Goal: Task Accomplishment & Management: Use online tool/utility

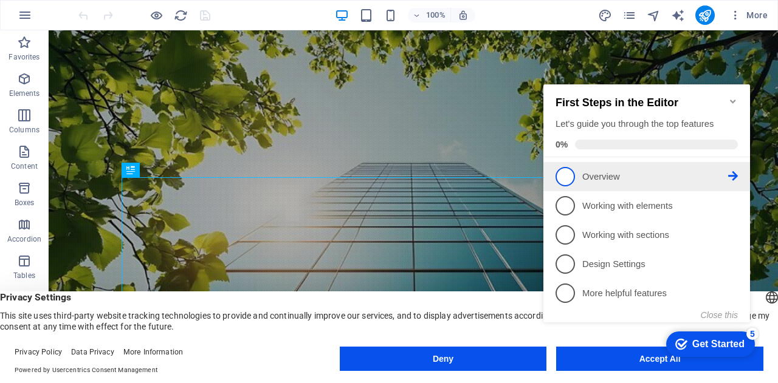
click at [572, 173] on span "1" at bounding box center [564, 176] width 19 height 19
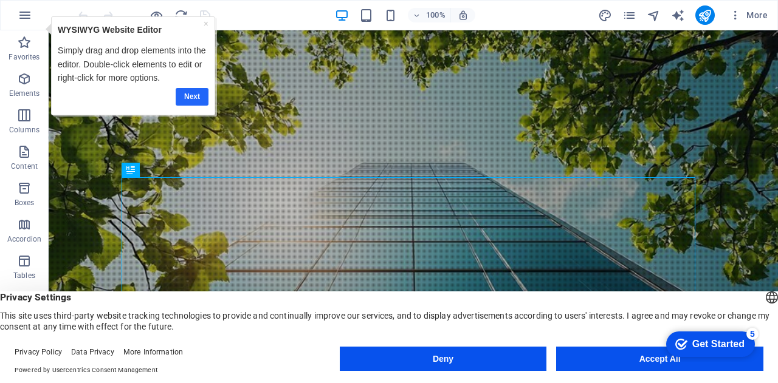
click at [195, 95] on link "Next" at bounding box center [192, 96] width 33 height 18
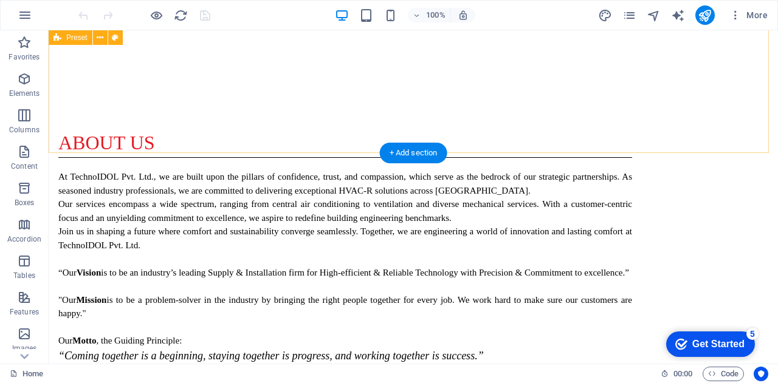
scroll to position [850, 0]
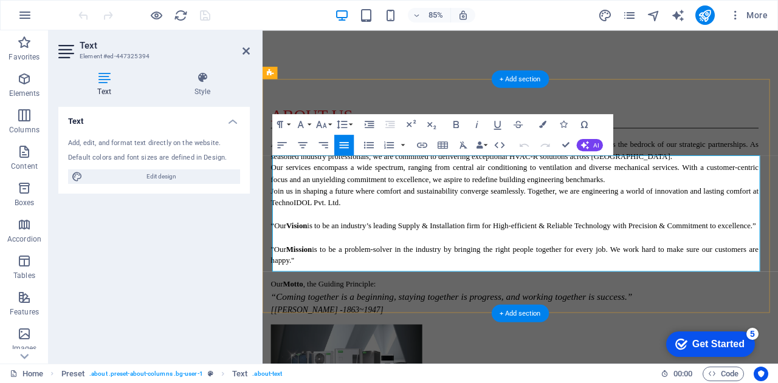
drag, startPoint x: 372, startPoint y: 196, endPoint x: 364, endPoint y: 195, distance: 8.5
copy span "™"
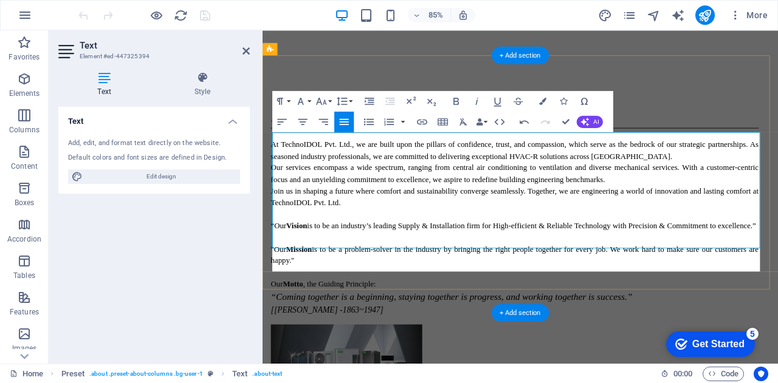
scroll to position [878, 0]
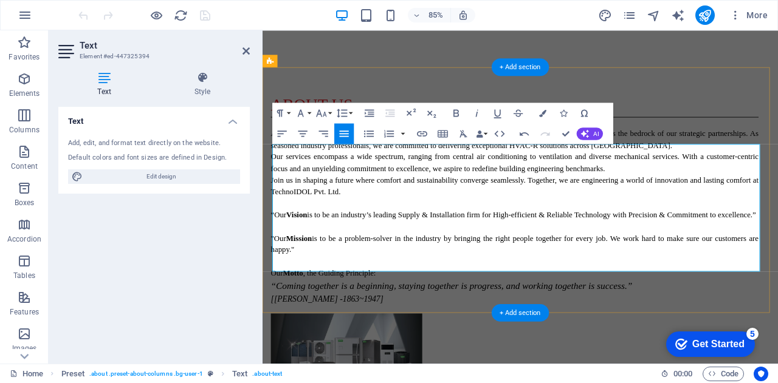
scroll to position [850, 0]
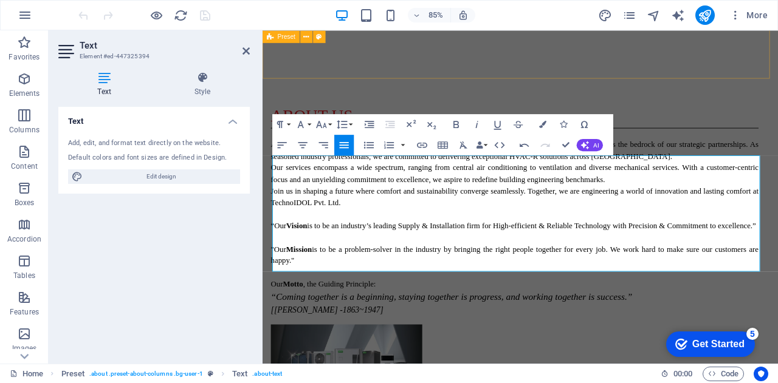
click at [728, 68] on div "ABOUT US At TechnoIDOL Pvt. Ltd., we are built upon the pillars of confidence, …" at bounding box center [565, 276] width 606 height 419
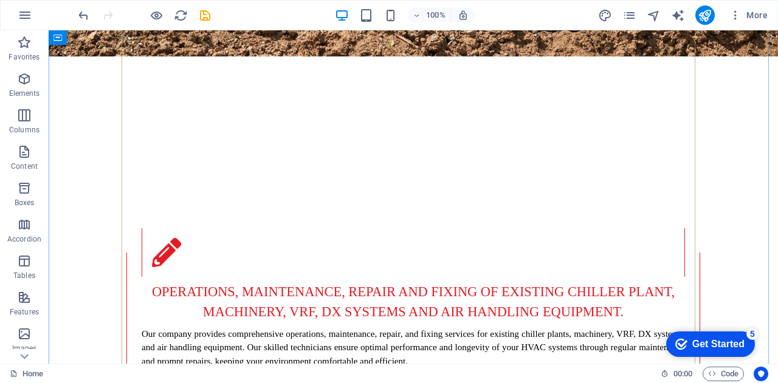
scroll to position [1957, 0]
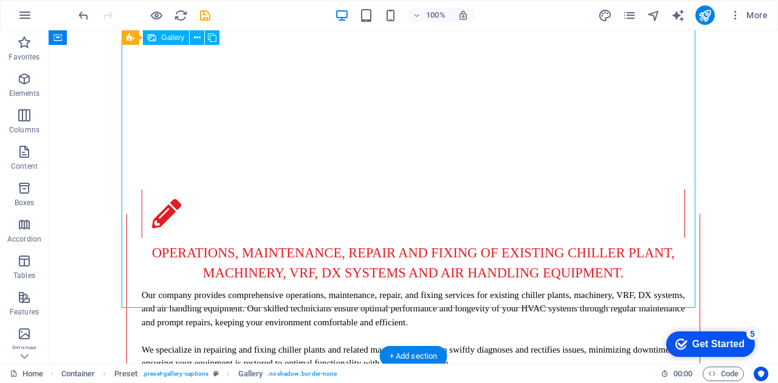
select select "4"
select select "px"
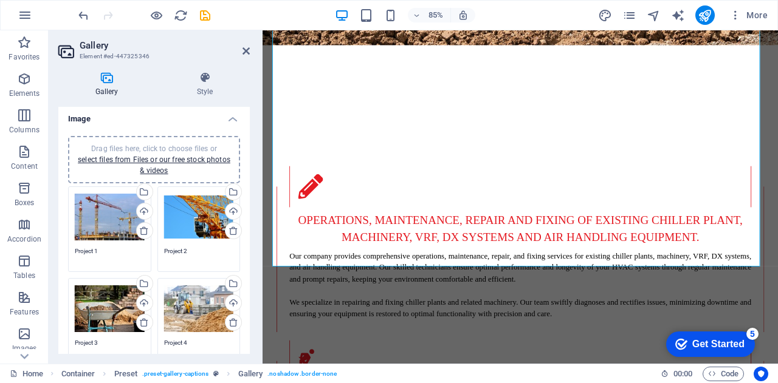
scroll to position [0, 0]
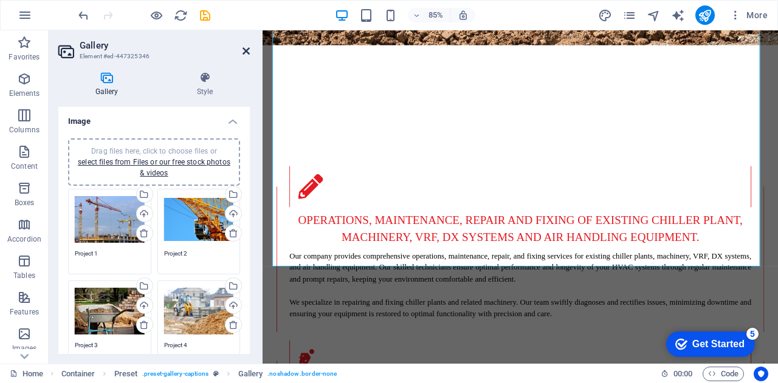
click at [248, 48] on icon at bounding box center [245, 51] width 7 height 10
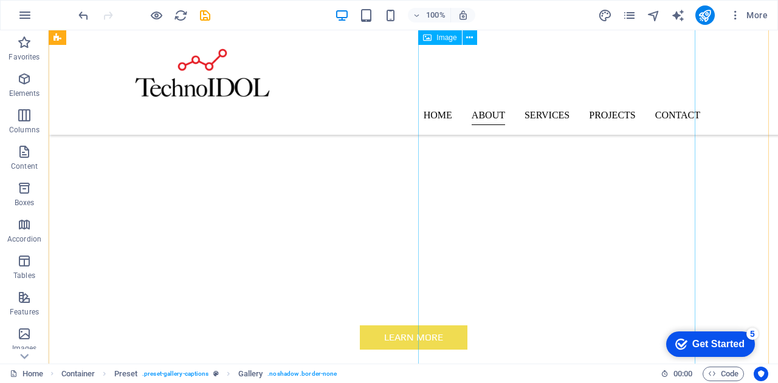
scroll to position [317, 0]
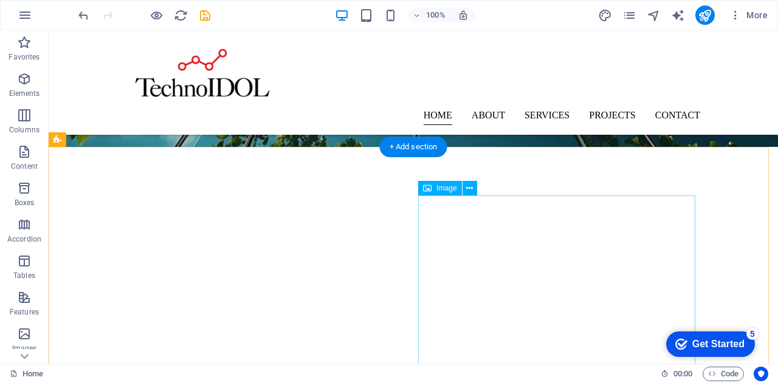
select select "%"
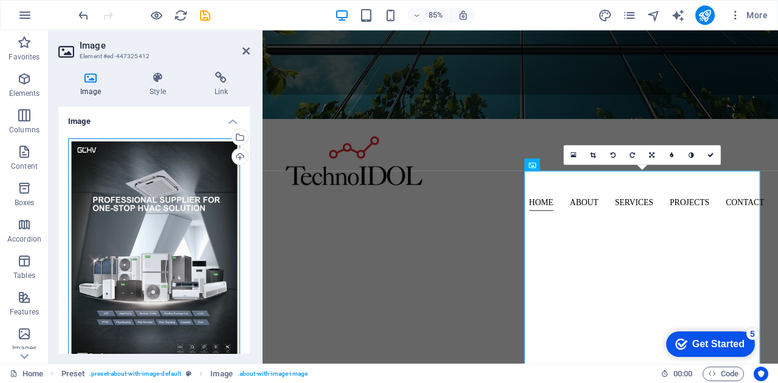
click at [163, 149] on div "Drag files here, click to choose files or select files from Files or our free s…" at bounding box center [154, 254] width 172 height 233
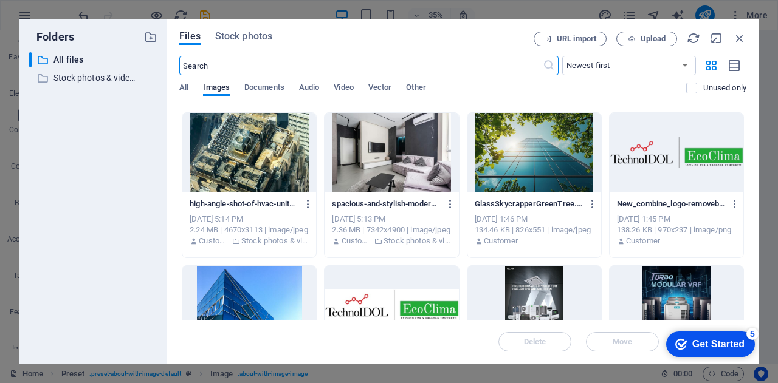
scroll to position [0, 0]
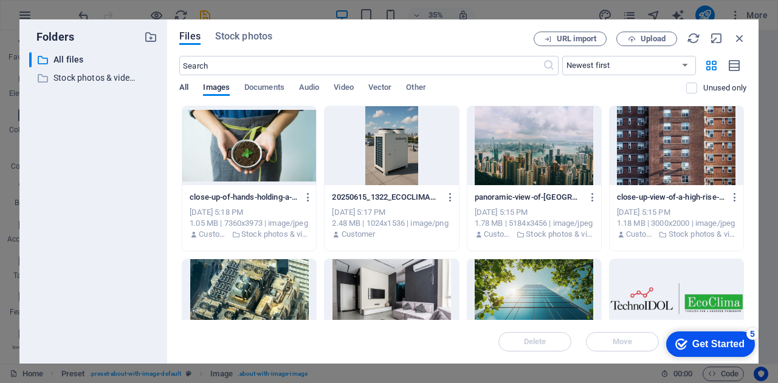
click at [185, 88] on span "All" at bounding box center [183, 88] width 9 height 17
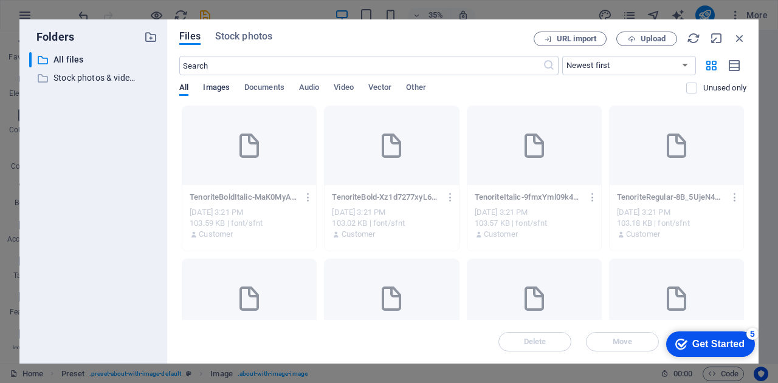
click at [216, 89] on span "Images" at bounding box center [216, 88] width 27 height 17
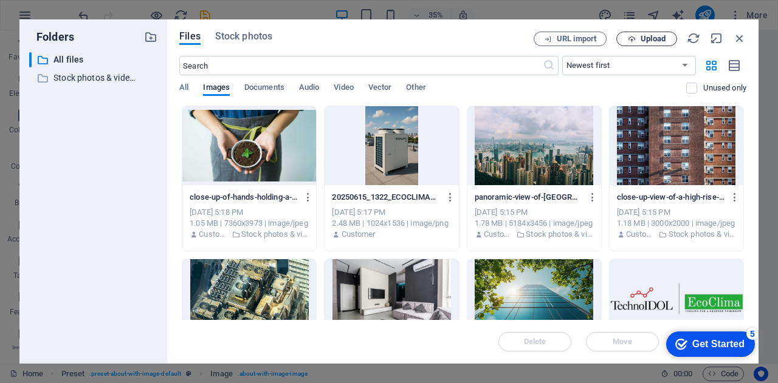
click at [641, 39] on span "Upload" at bounding box center [652, 38] width 25 height 7
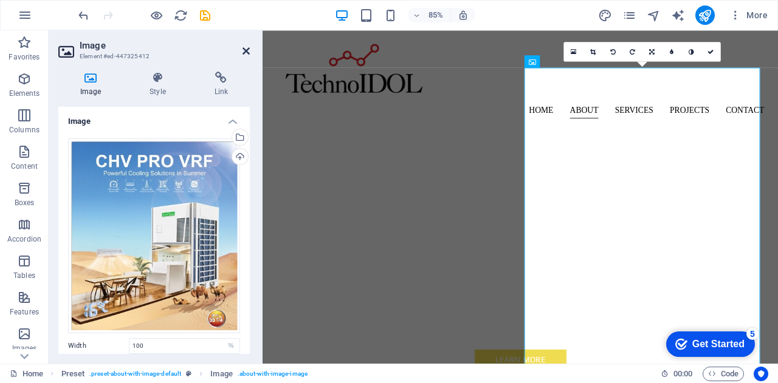
click at [245, 52] on icon at bounding box center [245, 51] width 7 height 10
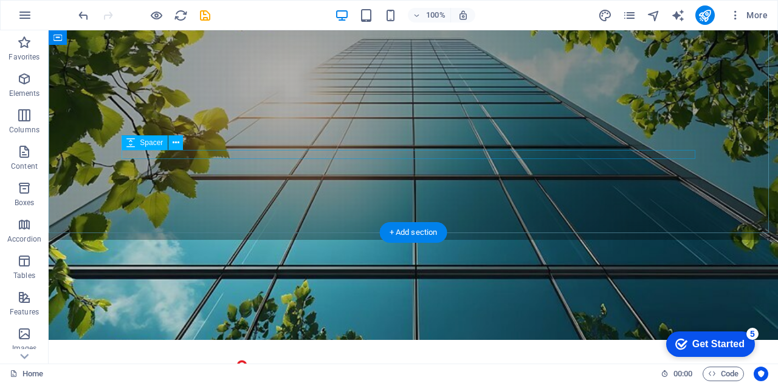
scroll to position [304, 0]
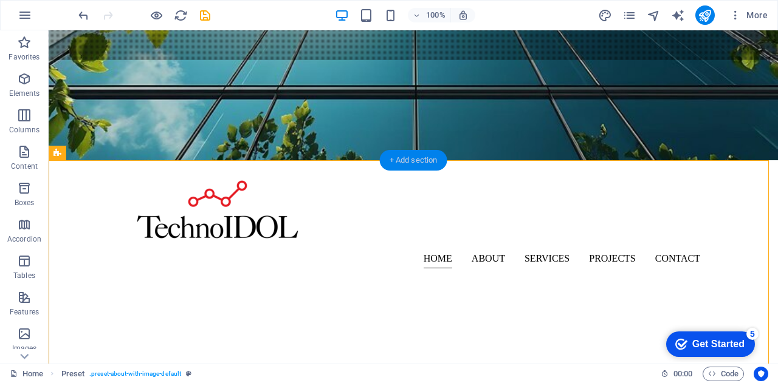
click at [414, 157] on div "+ Add section" at bounding box center [413, 160] width 67 height 21
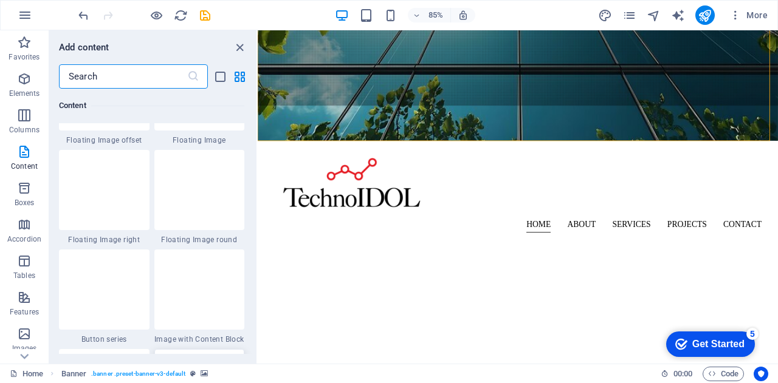
scroll to position [2733, 0]
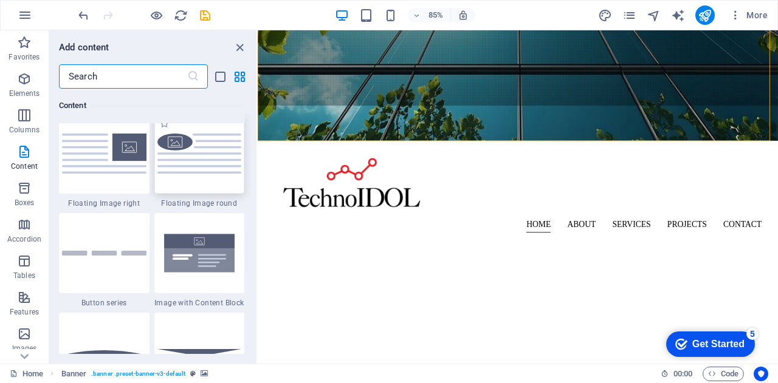
click at [187, 171] on img at bounding box center [199, 153] width 84 height 39
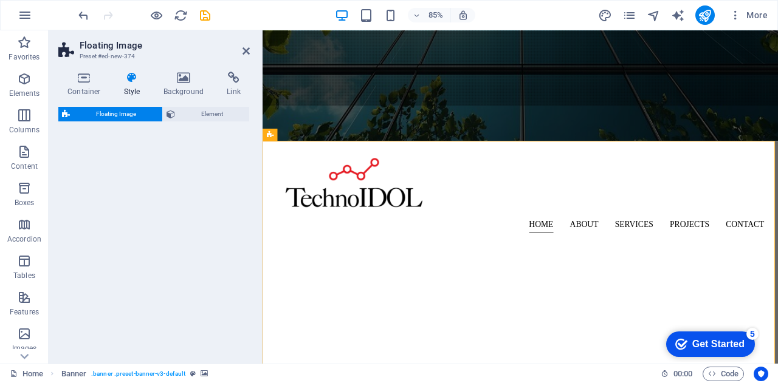
select select "%"
select select "rem"
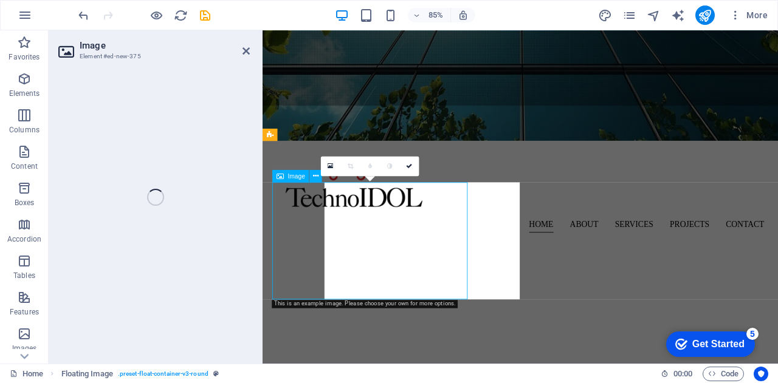
select select "%"
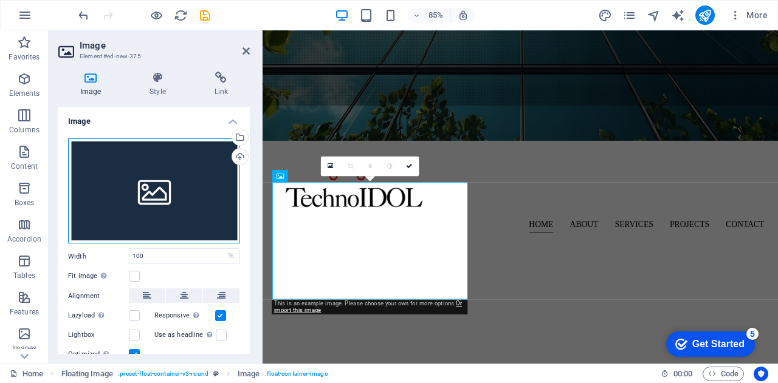
click at [163, 196] on div "Drag files here, click to choose files or select files from Files or our free s…" at bounding box center [154, 191] width 172 height 106
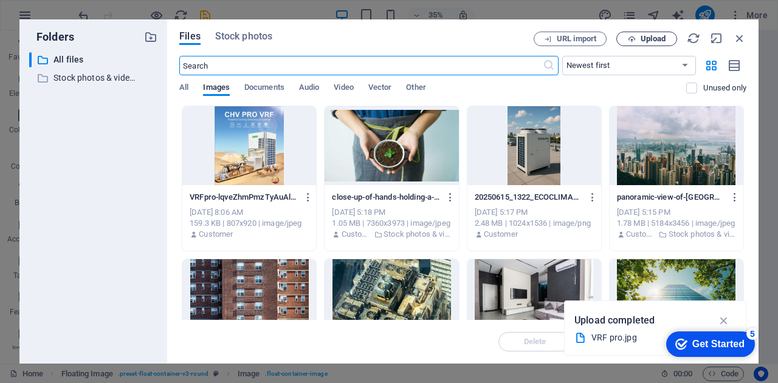
click at [639, 36] on span "Upload" at bounding box center [646, 39] width 50 height 8
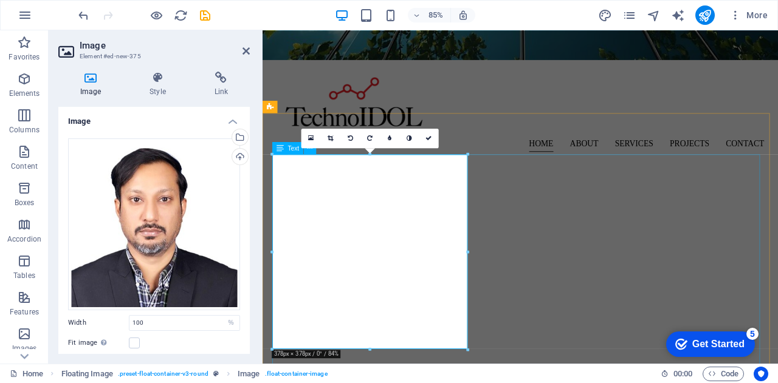
scroll to position [425, 0]
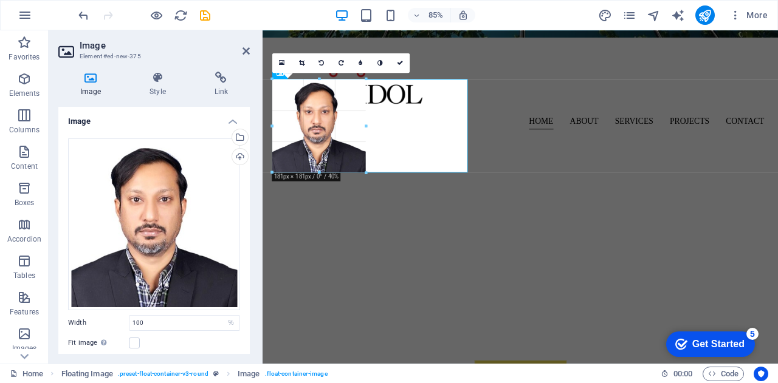
drag, startPoint x: 470, startPoint y: 273, endPoint x: 350, endPoint y: 115, distance: 198.6
type input "181"
select select "px"
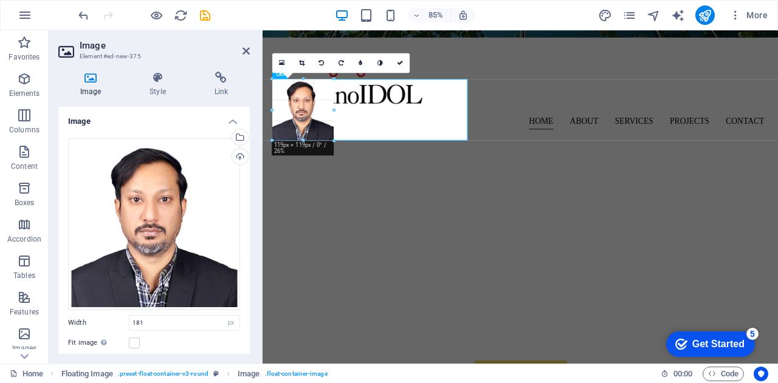
drag, startPoint x: 365, startPoint y: 171, endPoint x: 326, endPoint y: 129, distance: 57.6
type input "119"
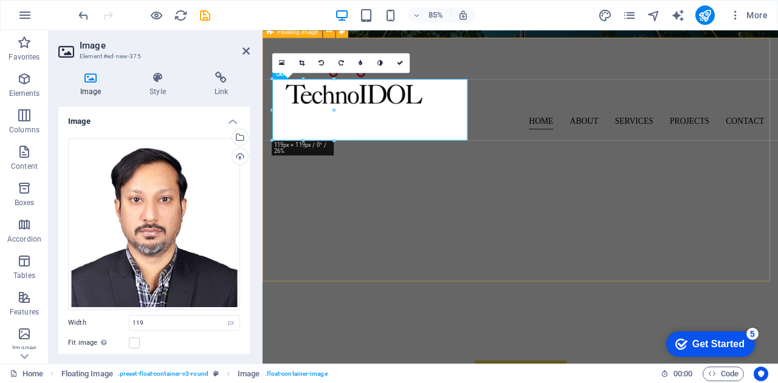
select select "%"
select select "rem"
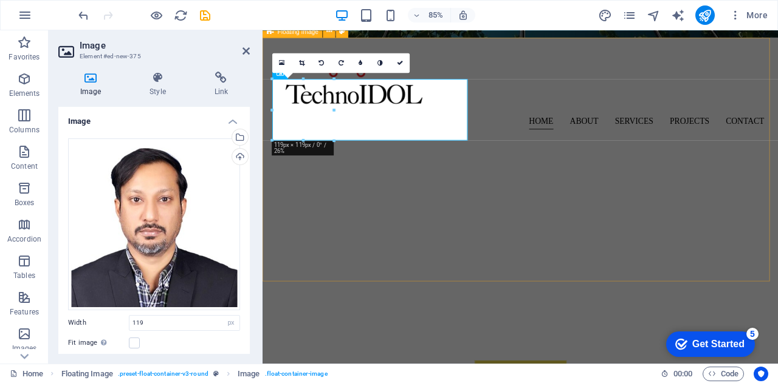
select select "rem"
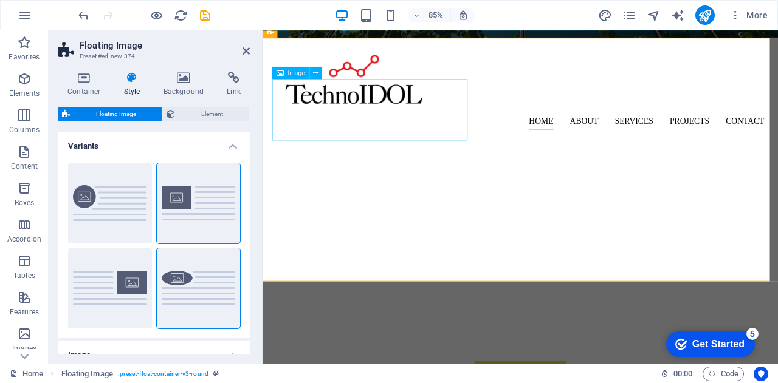
drag, startPoint x: 456, startPoint y: 86, endPoint x: 456, endPoint y: 106, distance: 20.0
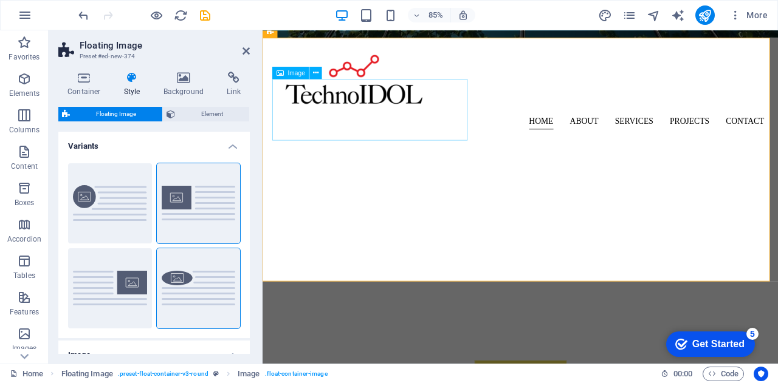
select select "px"
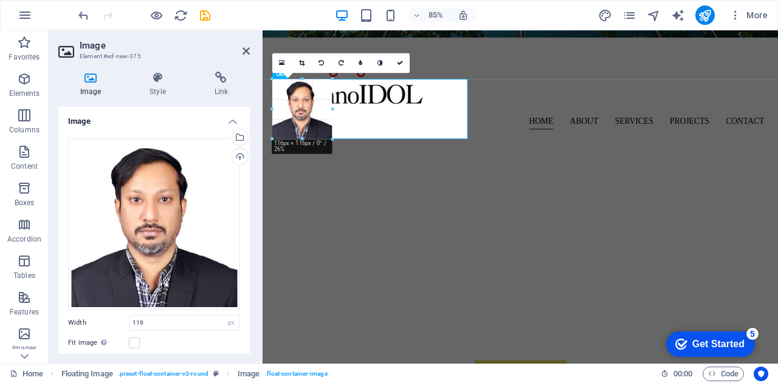
type input "116"
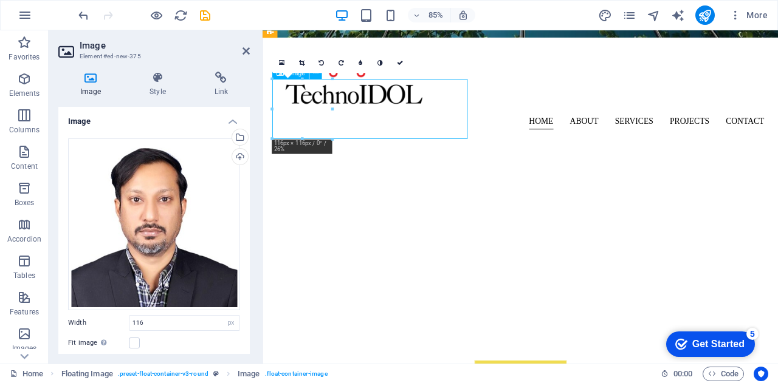
drag, startPoint x: 320, startPoint y: 119, endPoint x: 453, endPoint y: 119, distance: 133.0
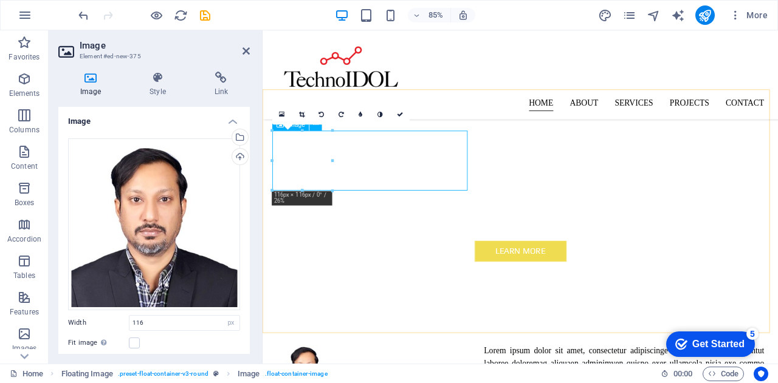
scroll to position [364, 0]
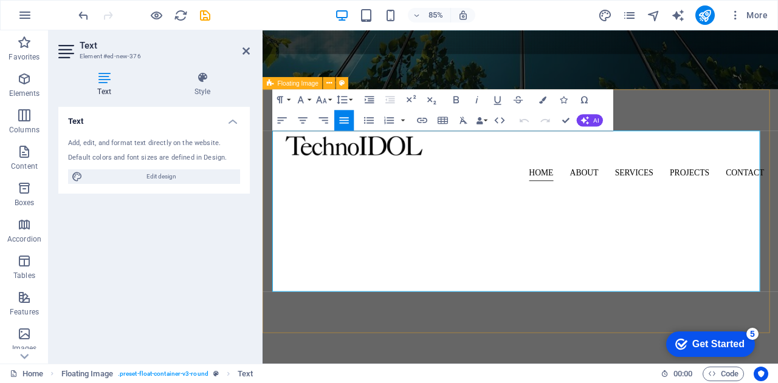
drag, startPoint x: 515, startPoint y: 157, endPoint x: 694, endPoint y: 344, distance: 259.5
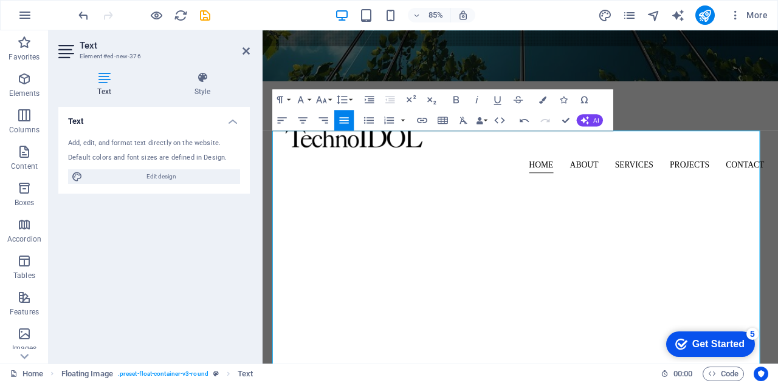
drag, startPoint x: 364, startPoint y: 258, endPoint x: 258, endPoint y: 228, distance: 110.4
click at [734, 208] on div "Building Engineering Services Provider Professional, Experienced & Compassionat…" at bounding box center [565, 376] width 606 height 336
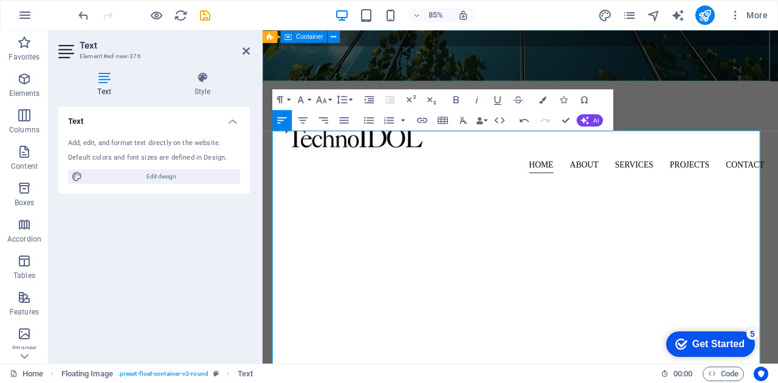
drag, startPoint x: 734, startPoint y: 60, endPoint x: 772, endPoint y: 269, distance: 212.4
click at [734, 208] on div "Building Engineering Services Provider Professional, Experienced & Compassionat…" at bounding box center [565, 376] width 606 height 336
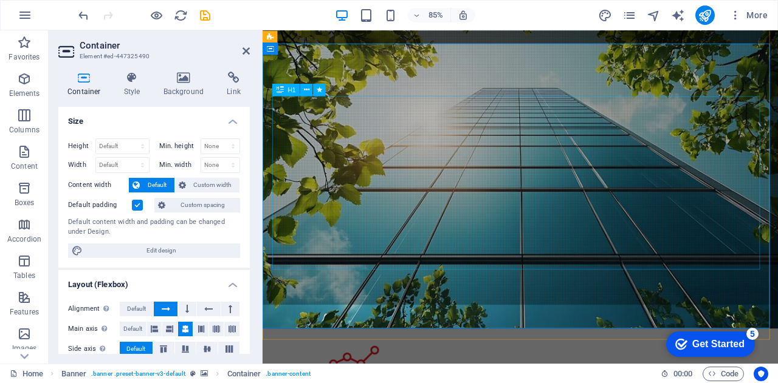
scroll to position [434, 0]
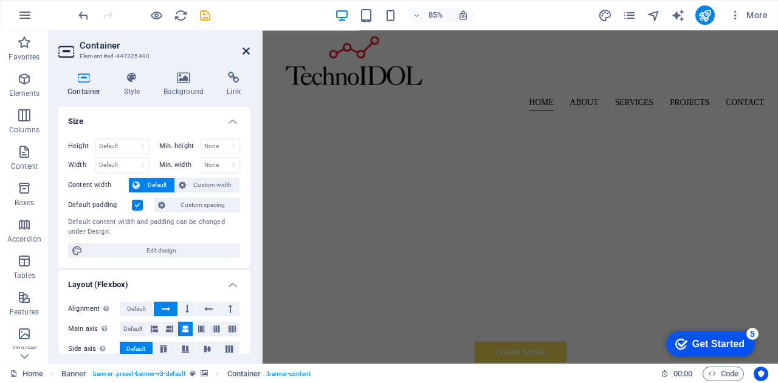
click at [248, 48] on icon at bounding box center [245, 51] width 7 height 10
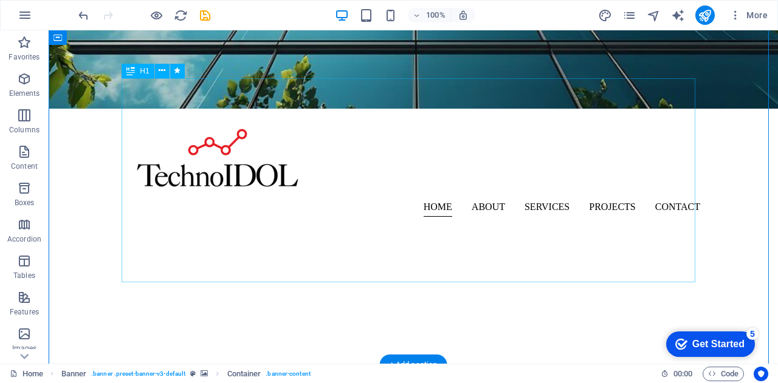
scroll to position [99, 0]
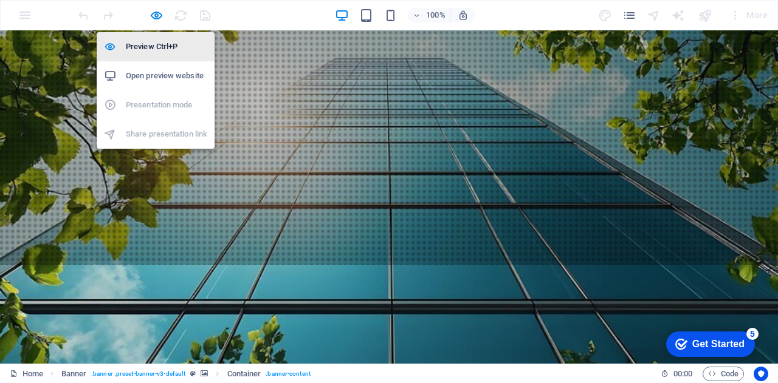
click at [139, 44] on h6 "Preview Ctrl+P" at bounding box center [166, 46] width 81 height 15
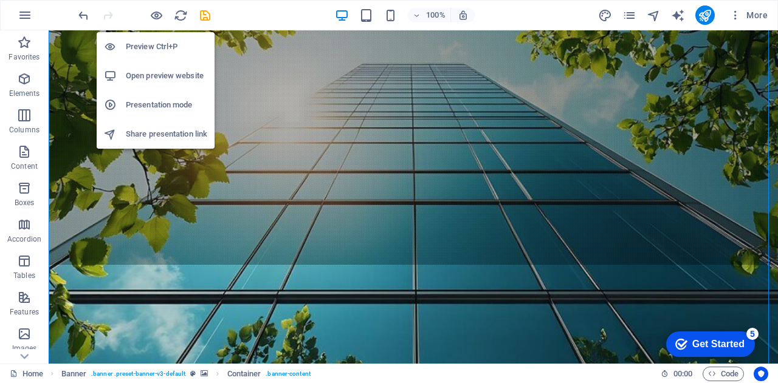
drag, startPoint x: 155, startPoint y: 47, endPoint x: 328, endPoint y: 77, distance: 175.7
click at [155, 47] on h6 "Preview Ctrl+P" at bounding box center [166, 46] width 81 height 15
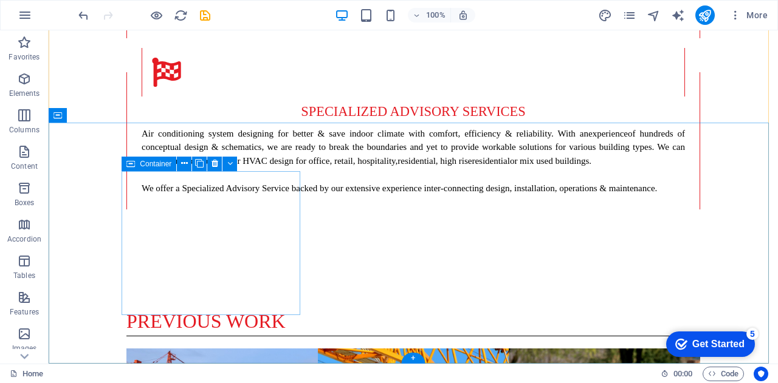
scroll to position [2325, 0]
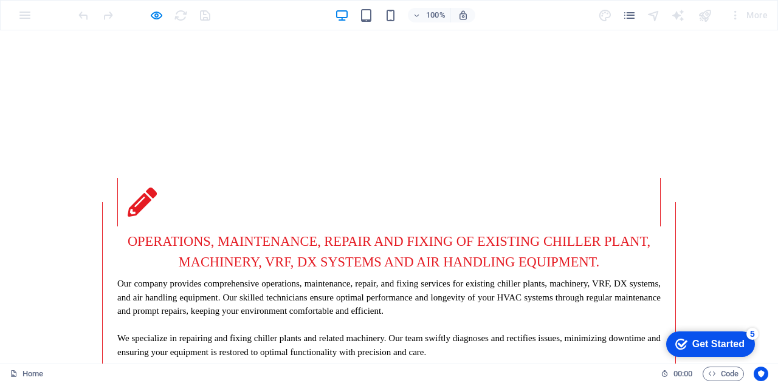
scroll to position [2508, 0]
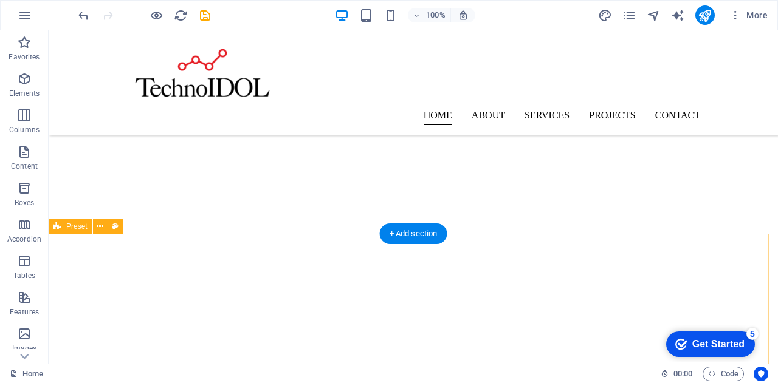
scroll to position [230, 0]
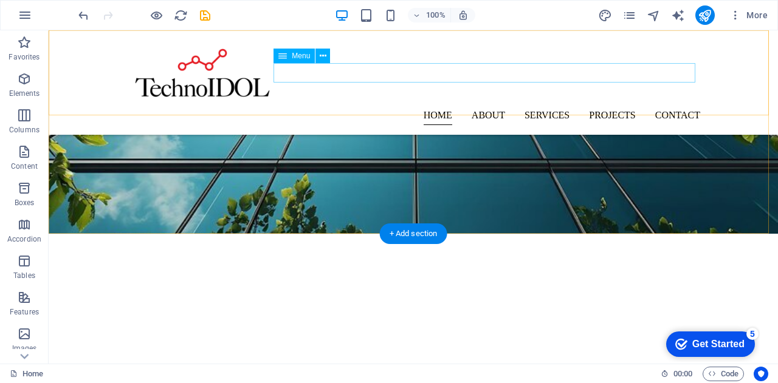
click at [488, 106] on nav "Home About Services Projects Contact" at bounding box center [412, 115] width 573 height 19
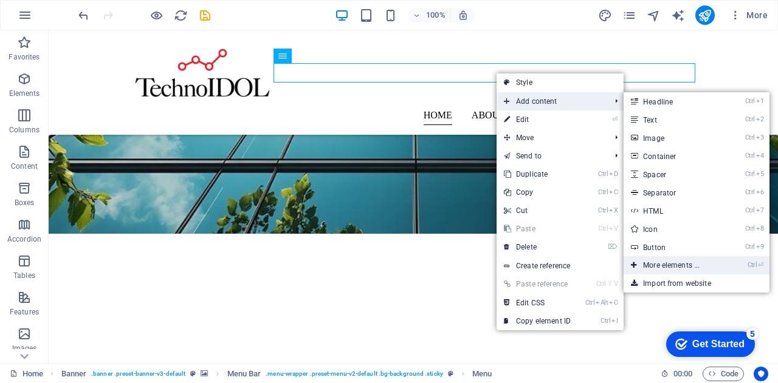
click at [697, 263] on link "Ctrl ⏎ More elements ..." at bounding box center [673, 265] width 100 height 18
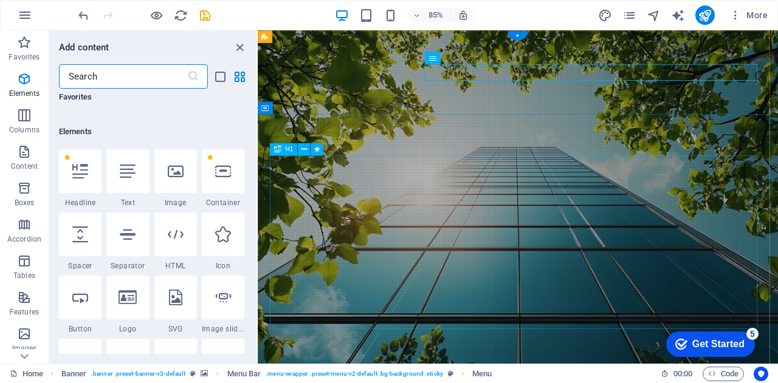
scroll to position [129, 0]
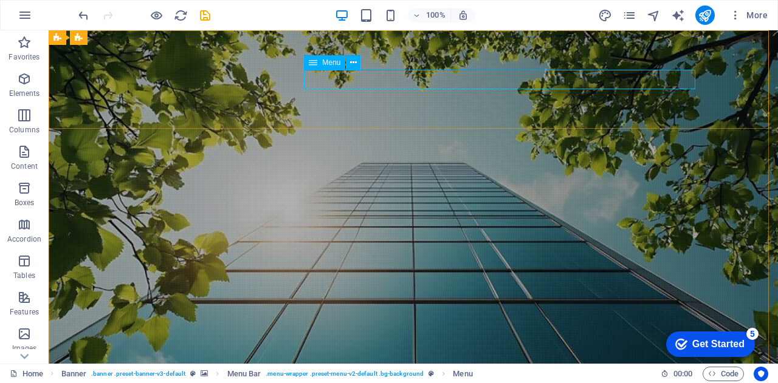
click at [313, 63] on icon at bounding box center [313, 62] width 9 height 15
click at [353, 65] on icon at bounding box center [353, 62] width 7 height 13
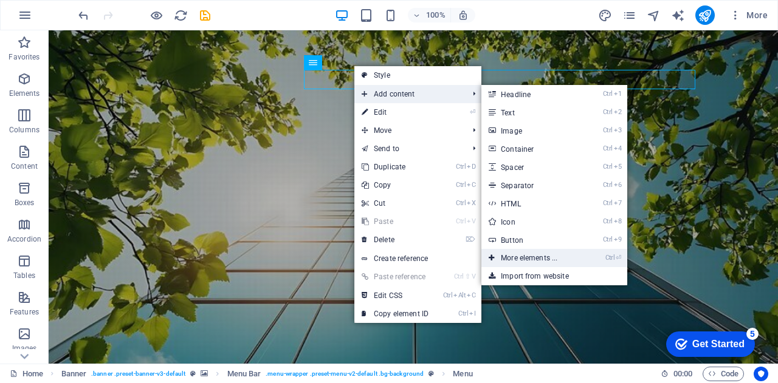
drag, startPoint x: 555, startPoint y: 254, endPoint x: 351, endPoint y: 263, distance: 204.3
click at [555, 254] on link "Ctrl ⏎ More elements ..." at bounding box center [531, 258] width 100 height 18
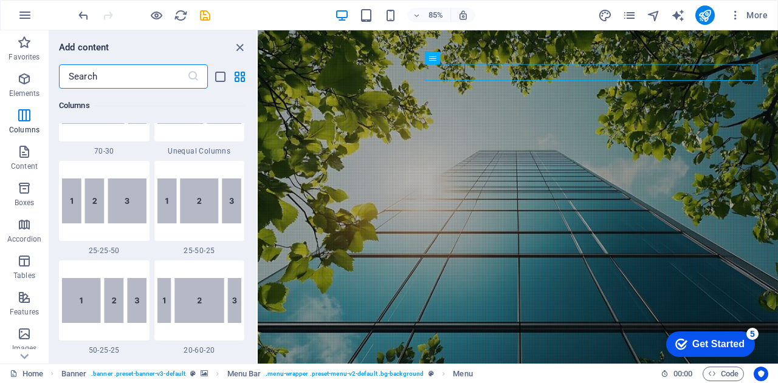
scroll to position [1162, 0]
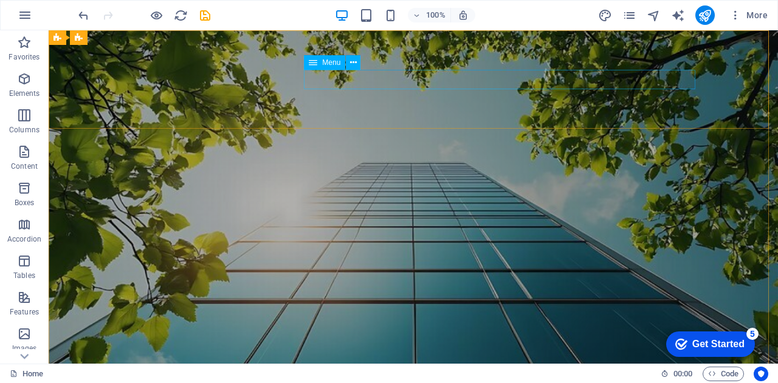
click at [324, 64] on span "Menu" at bounding box center [331, 62] width 18 height 7
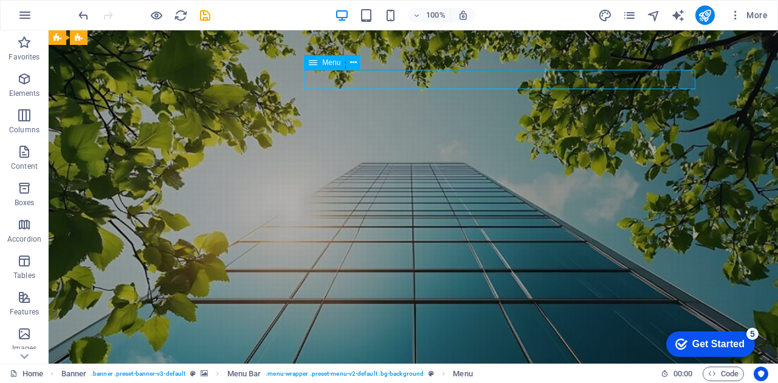
click at [324, 64] on span "Menu" at bounding box center [331, 62] width 18 height 7
select select
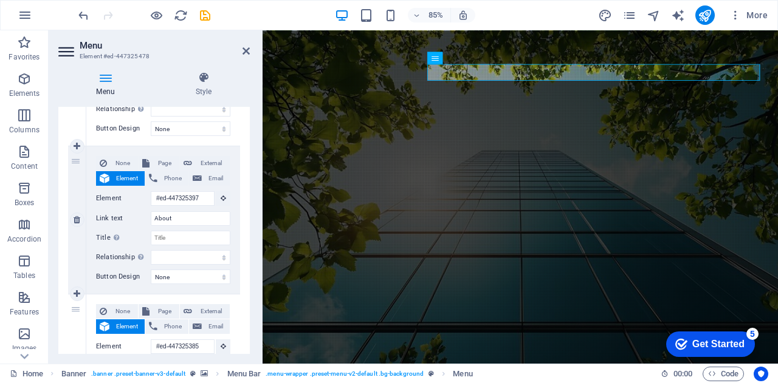
scroll to position [304, 0]
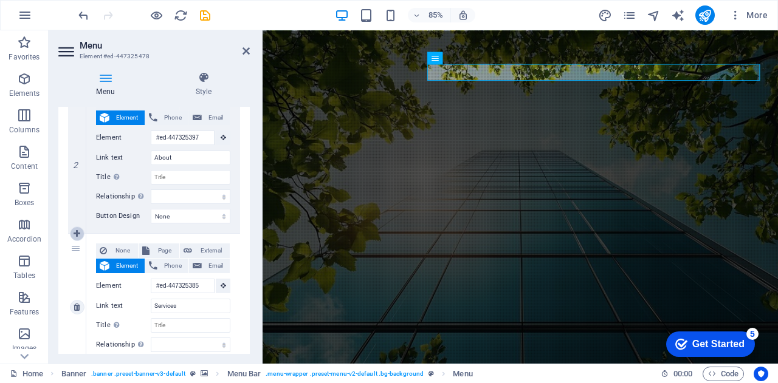
drag, startPoint x: 105, startPoint y: 237, endPoint x: 78, endPoint y: 231, distance: 28.0
click at [78, 231] on icon at bounding box center [77, 234] width 7 height 9
select select
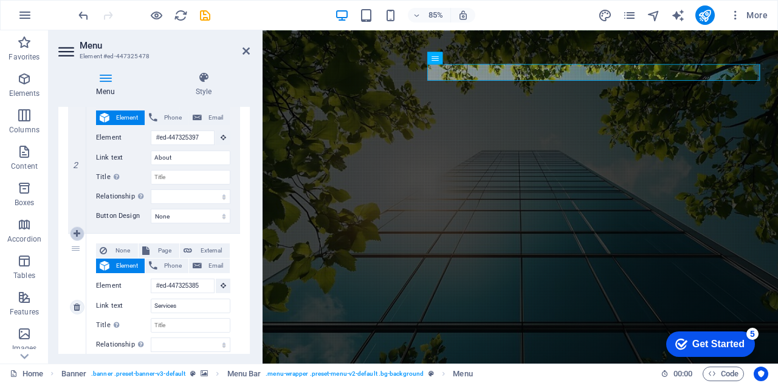
type input "#ed-447325385"
type input "Services"
select select
type input "#ed-447325334"
type input "Projects"
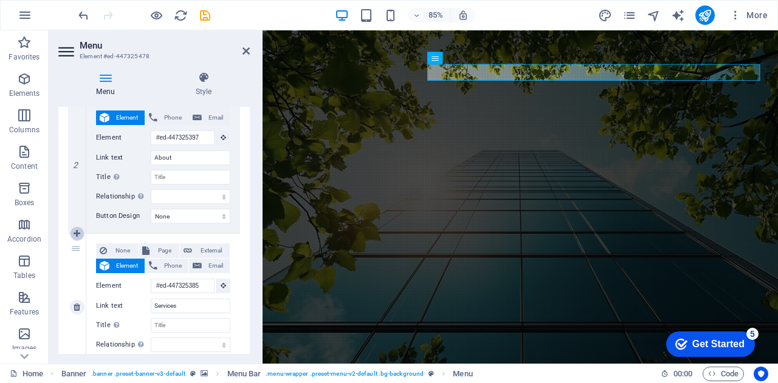
select select
click at [189, 309] on input "Link text" at bounding box center [191, 306] width 80 height 15
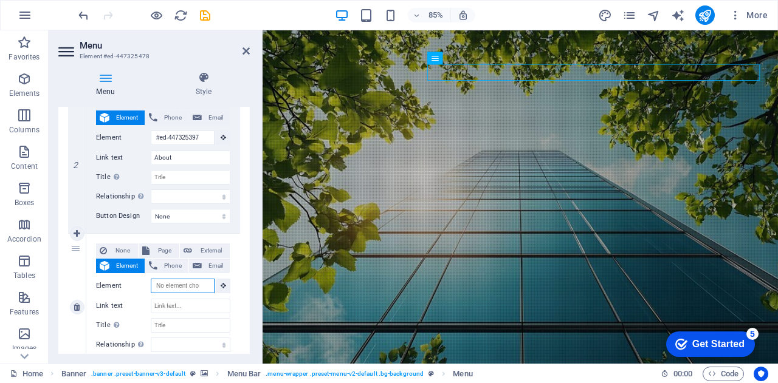
click at [187, 288] on input "Element" at bounding box center [183, 286] width 64 height 15
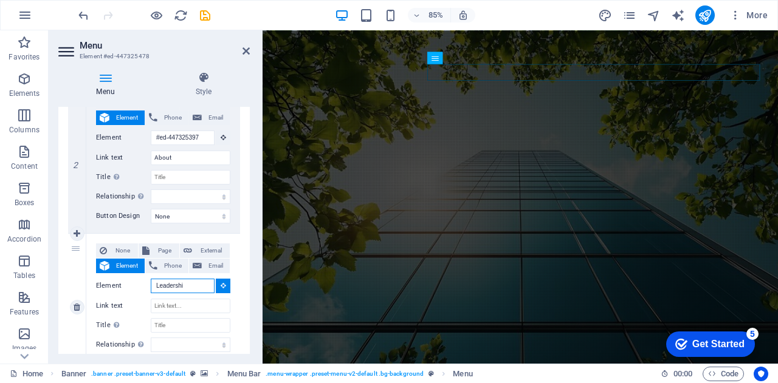
type input "Leadership"
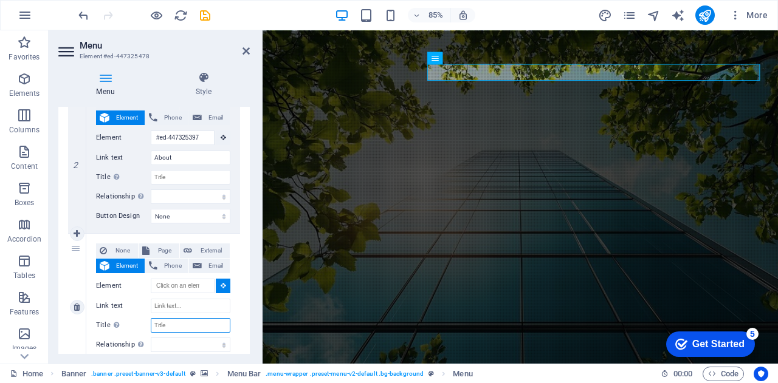
click at [186, 324] on input "Title Additional link description, should not be the same as the link text. The…" at bounding box center [191, 325] width 80 height 15
paste input "Leadership"
select select
type input "Leadership"
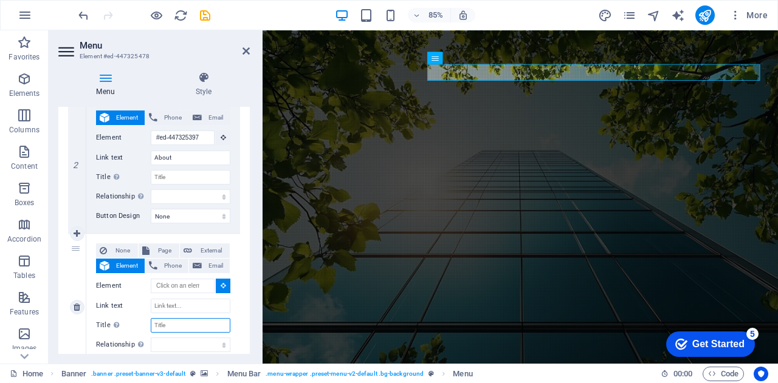
select select
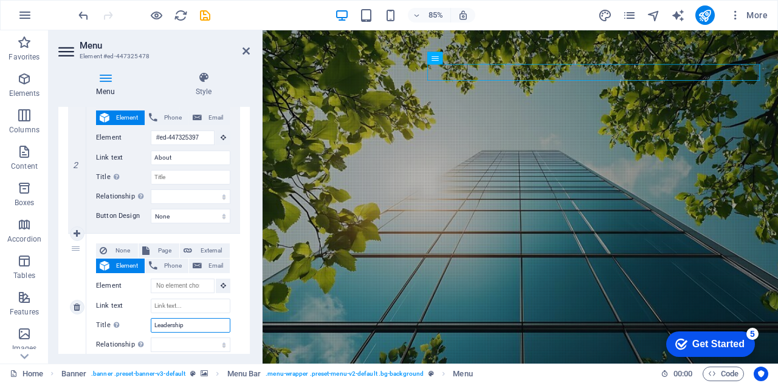
select select
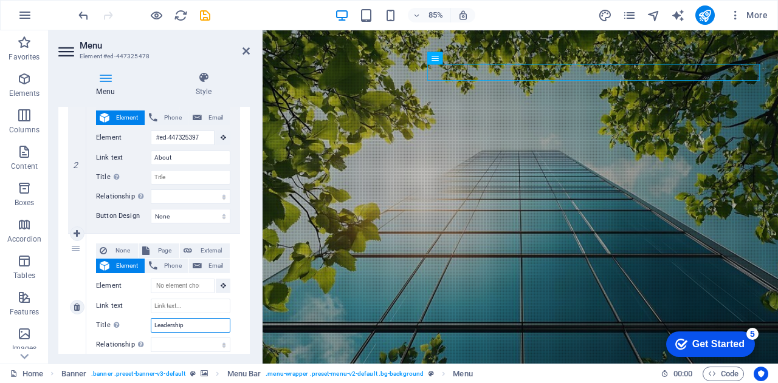
select select
type input "Leadership"
click at [217, 304] on input "Link text" at bounding box center [191, 306] width 80 height 15
paste input "Leadership"
type input "Leadership"
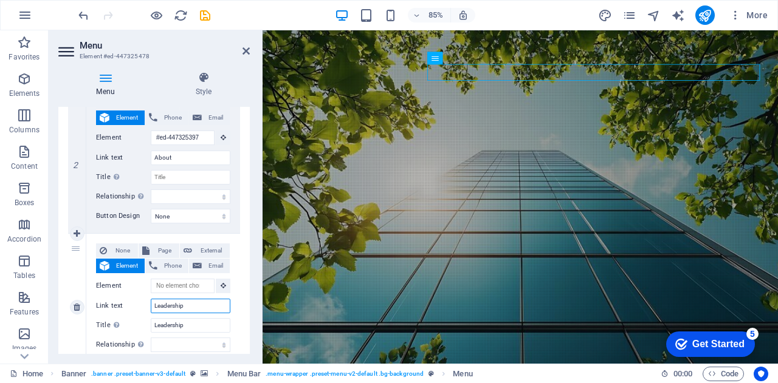
select select
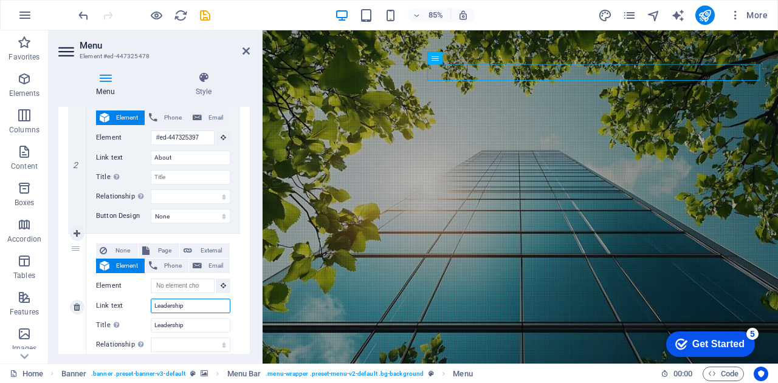
select select
drag, startPoint x: 192, startPoint y: 310, endPoint x: 114, endPoint y: 308, distance: 77.8
click at [114, 308] on div "Link text Leadership" at bounding box center [163, 306] width 134 height 15
paste input "Behind the Vision"
type input "Behind the Vision"
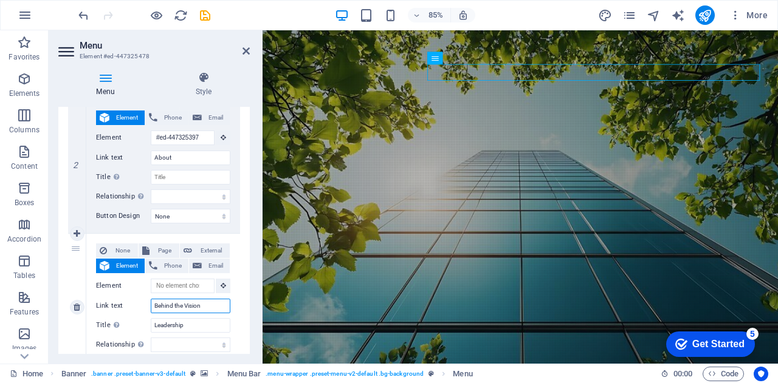
select select
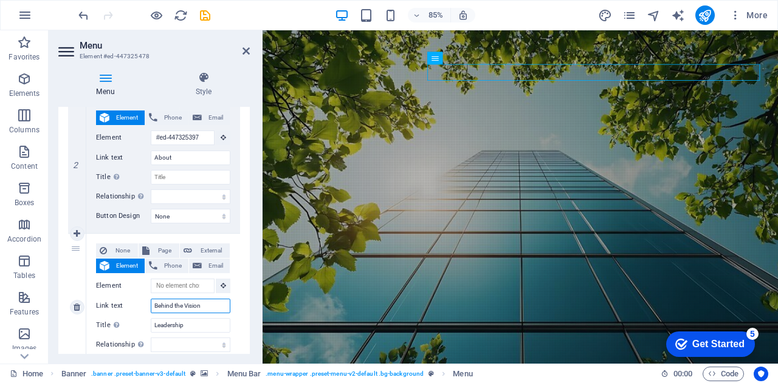
select select
type input "Behind the Vision"
drag, startPoint x: 196, startPoint y: 325, endPoint x: 143, endPoint y: 325, distance: 52.2
click at [143, 325] on div "Title Additional link description, should not be the same as the link text. The…" at bounding box center [163, 325] width 134 height 15
select select
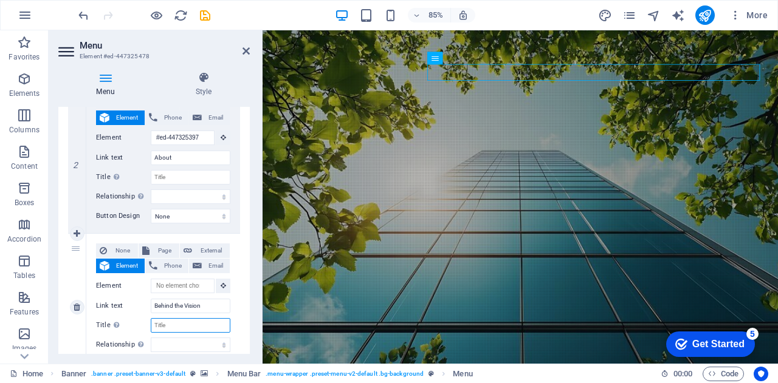
select select
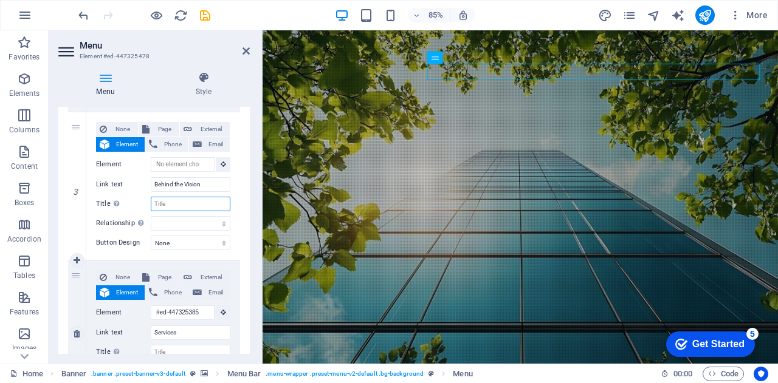
scroll to position [0, 0]
click at [153, 332] on input "Services" at bounding box center [191, 333] width 80 height 15
type input "Our Services"
select select
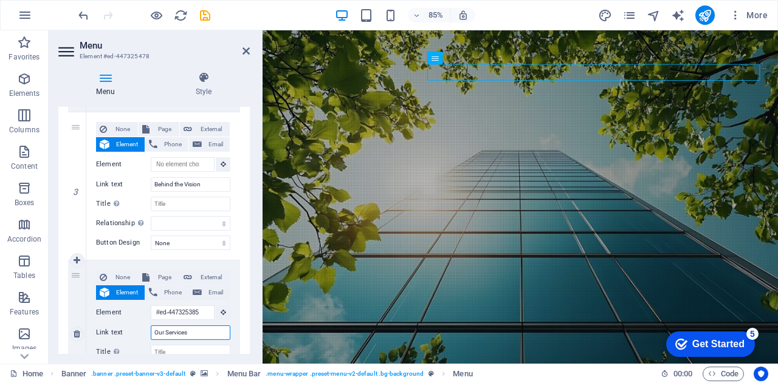
select select
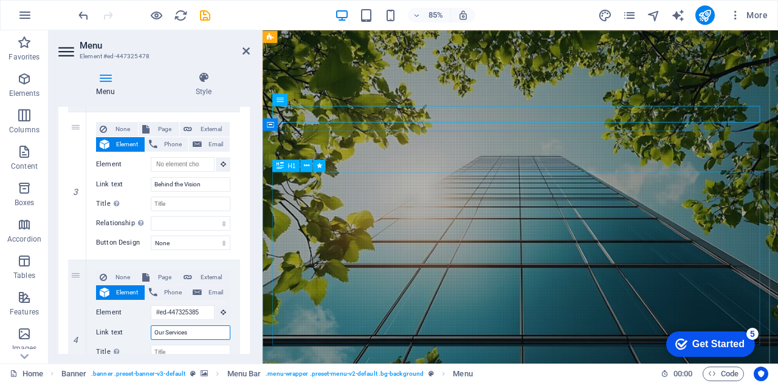
type input "Our Services"
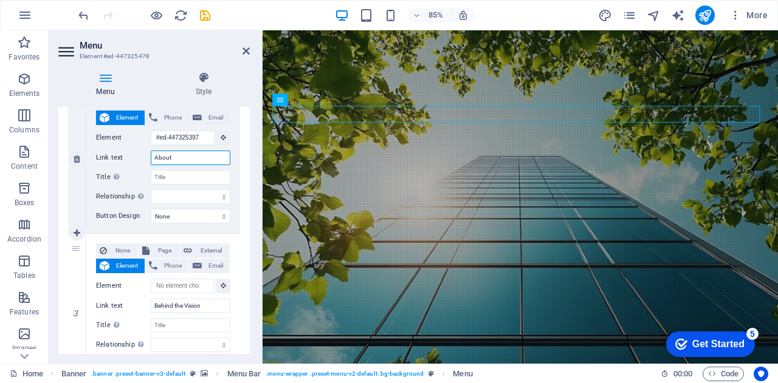
click at [193, 163] on input "About" at bounding box center [191, 158] width 80 height 15
type input "About us"
select select
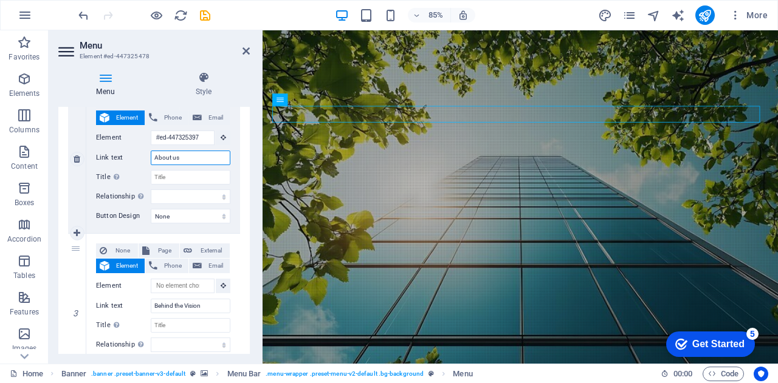
select select
type input "About us"
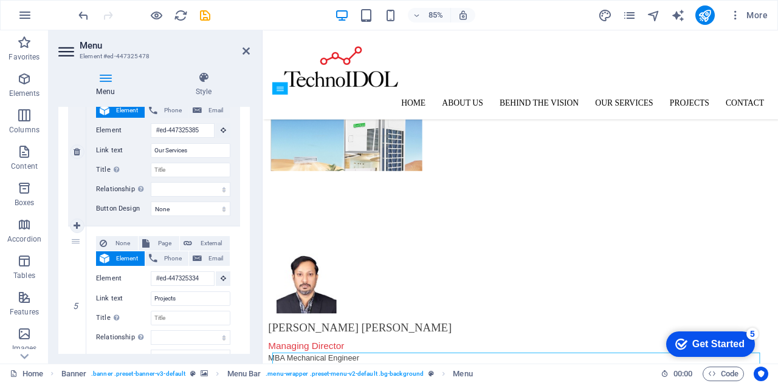
scroll to position [486, 0]
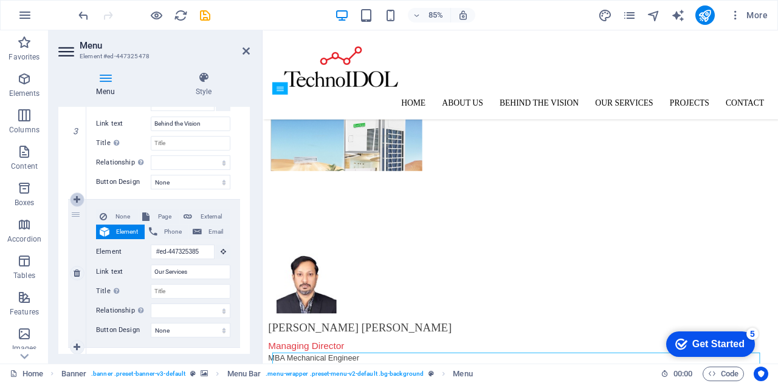
click at [74, 197] on icon at bounding box center [77, 200] width 7 height 9
select select
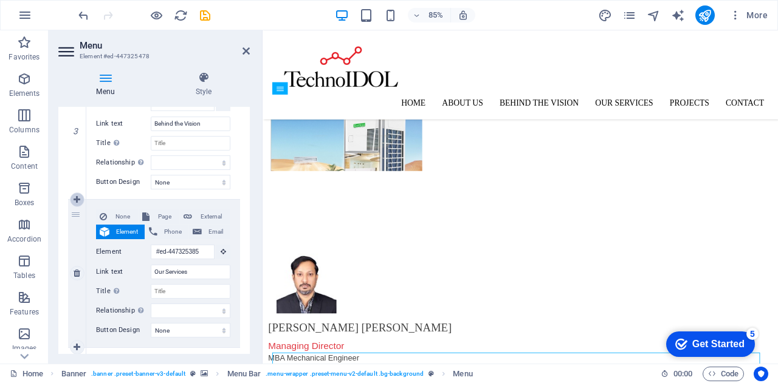
type input "#ed-447325385"
type input "Our Services"
select select
type input "#ed-447325334"
type input "Projects"
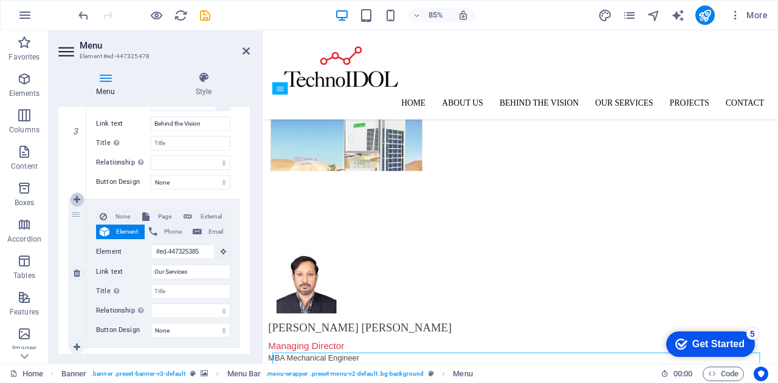
select select
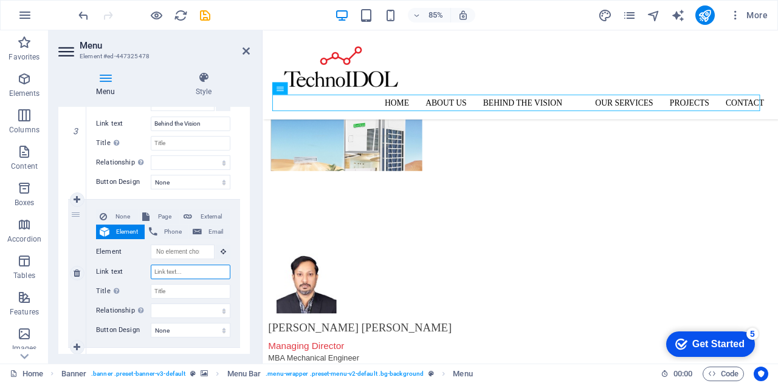
click at [173, 276] on input "Link text" at bounding box center [191, 272] width 80 height 15
type input "Our Brand"
select select
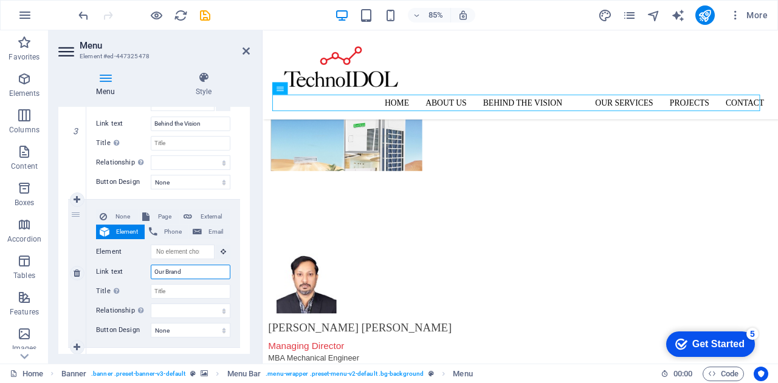
select select
type input "Our Brands"
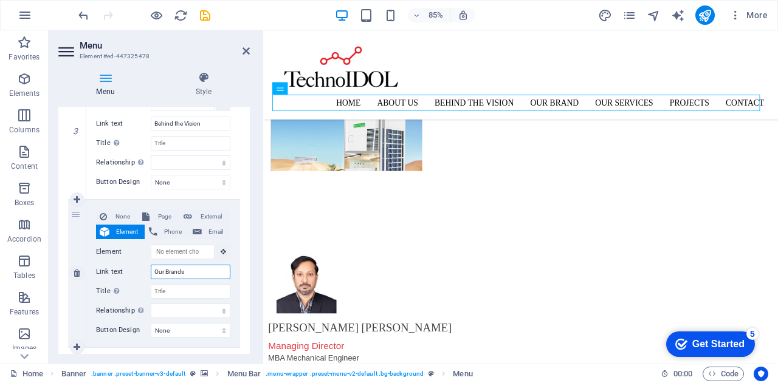
select select
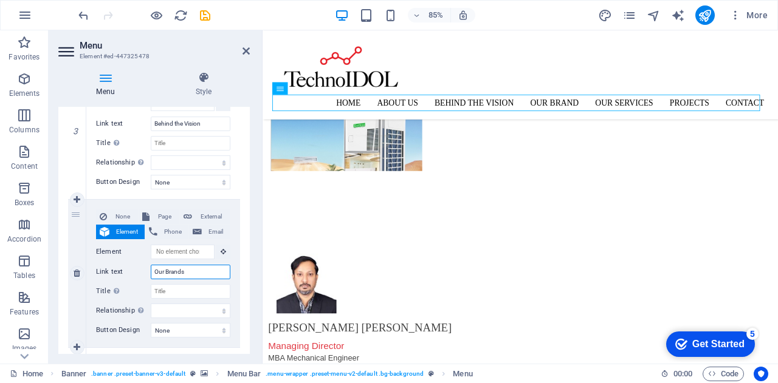
select select
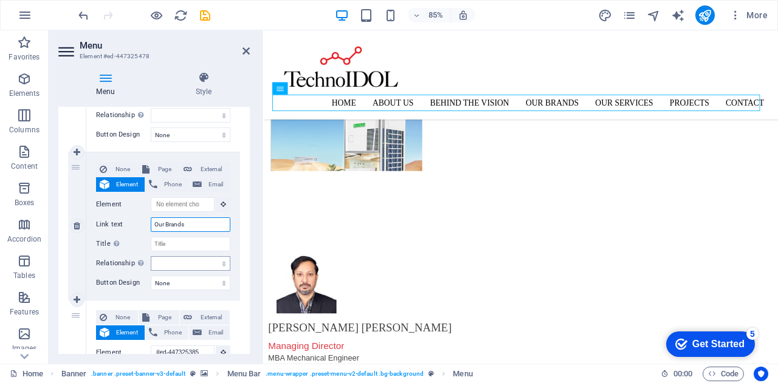
scroll to position [547, 0]
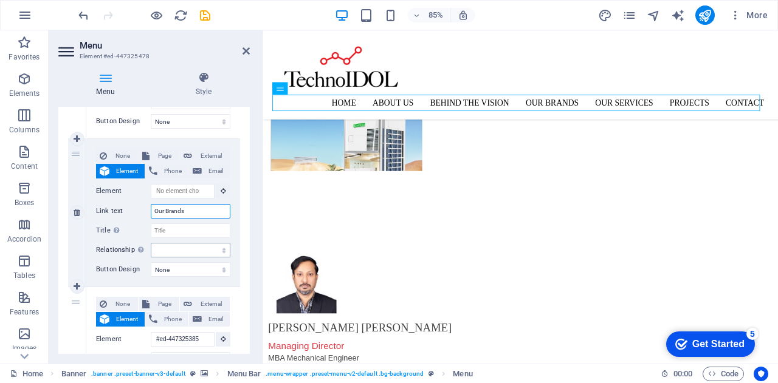
type input "Our Brands"
click at [208, 249] on select "alternate author bookmark external help license next nofollow noreferrer noopen…" at bounding box center [191, 250] width 80 height 15
click at [255, 221] on div "Menu Style Menu Auto Custom Create custom menu items for this menu. Recommended…" at bounding box center [154, 213] width 211 height 302
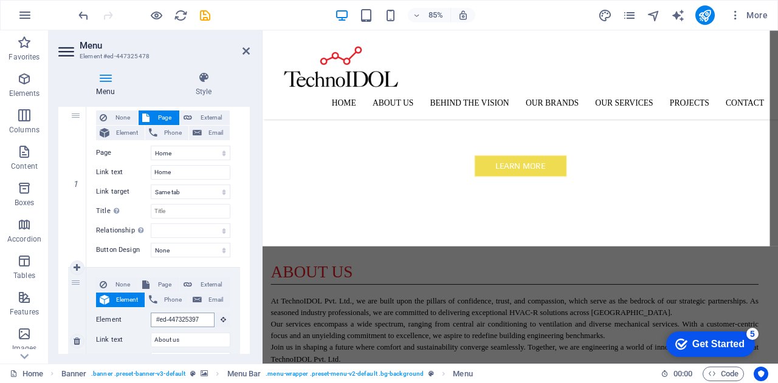
scroll to position [493, 0]
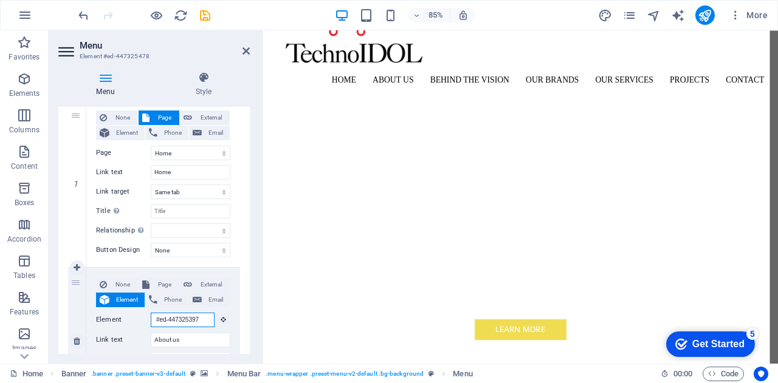
click at [180, 316] on input "#ed-447325397" at bounding box center [183, 320] width 64 height 15
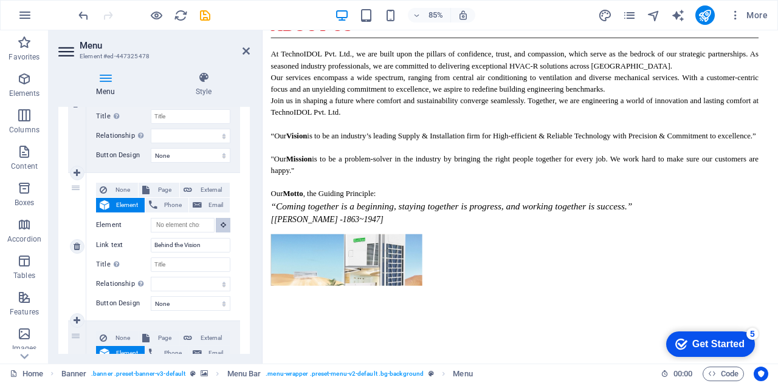
scroll to position [1022, 0]
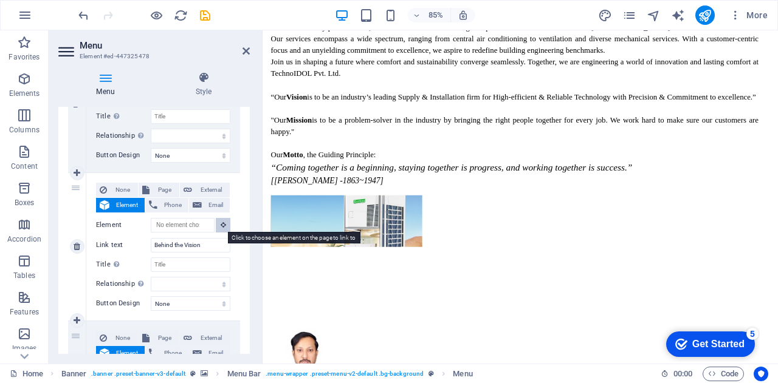
click at [221, 224] on icon at bounding box center [223, 225] width 5 height 6
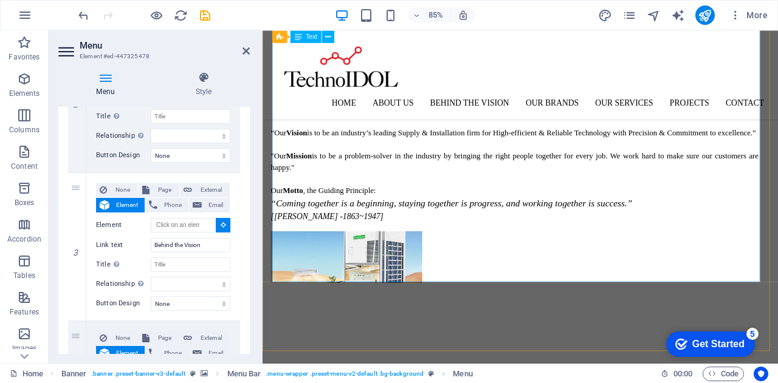
scroll to position [948, 0]
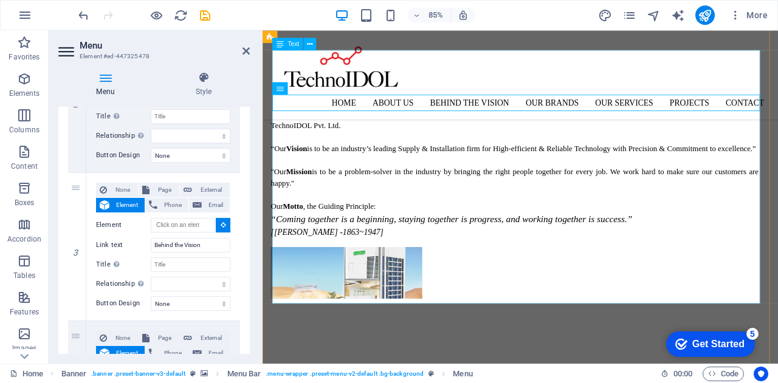
select select
type input "#ed-new-376"
select select
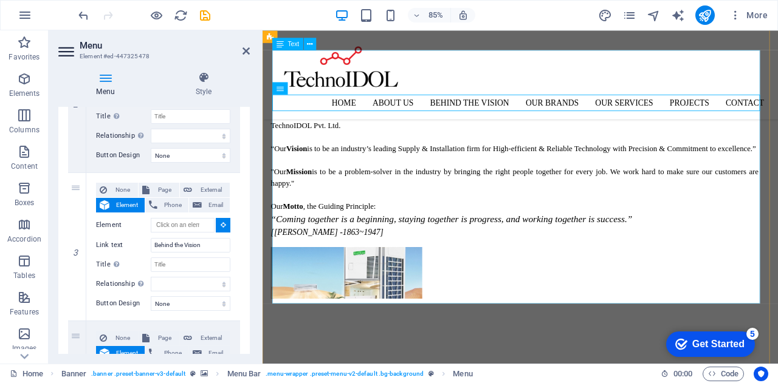
select select
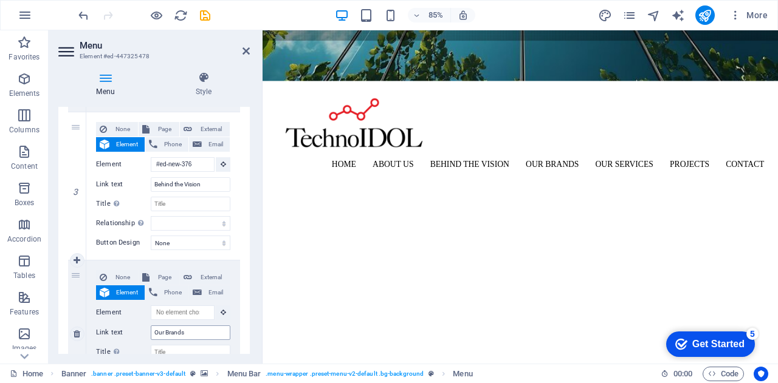
scroll to position [846, 0]
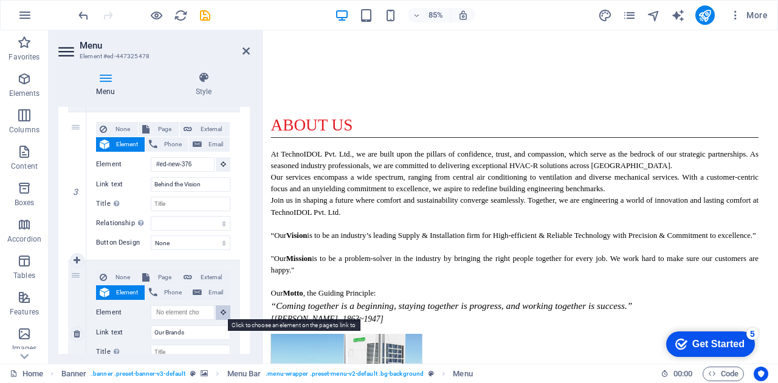
click at [221, 312] on icon at bounding box center [223, 312] width 5 height 6
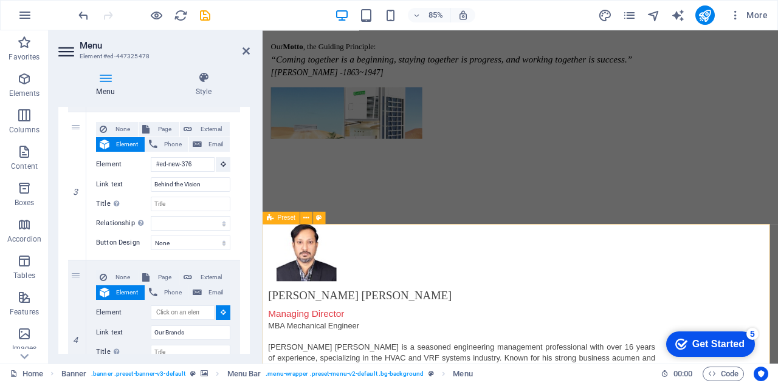
scroll to position [1210, 0]
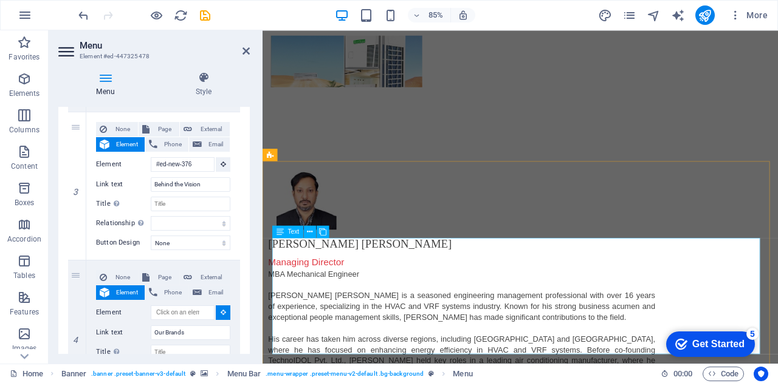
select select
type input "#ed-447325394"
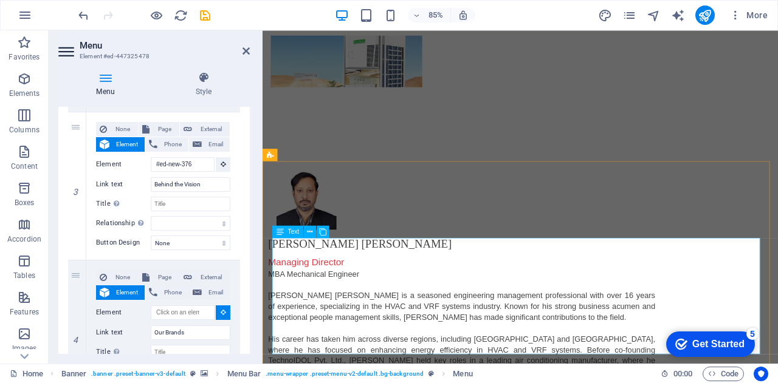
select select
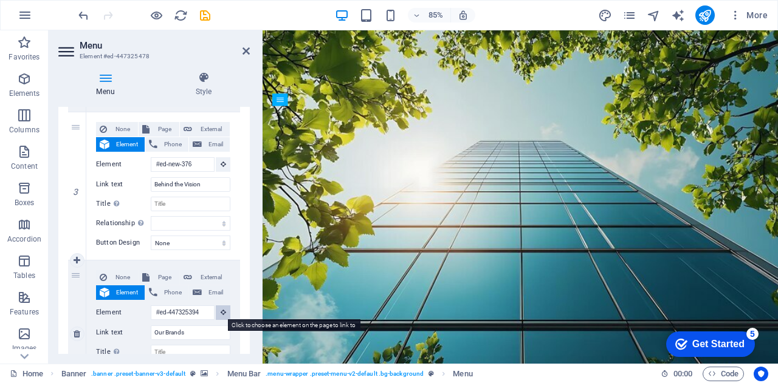
scroll to position [0, 0]
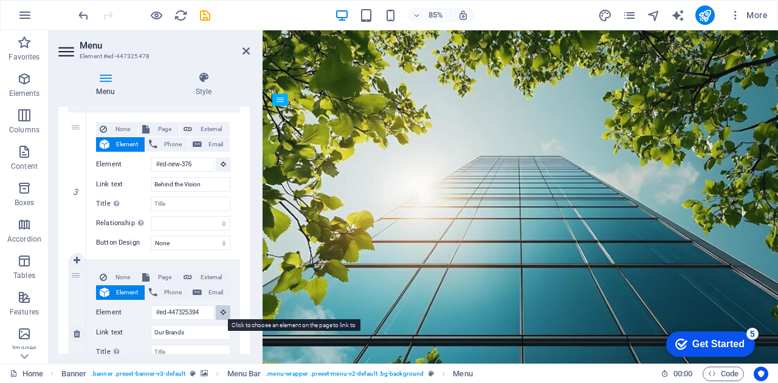
click at [221, 312] on icon at bounding box center [223, 312] width 5 height 6
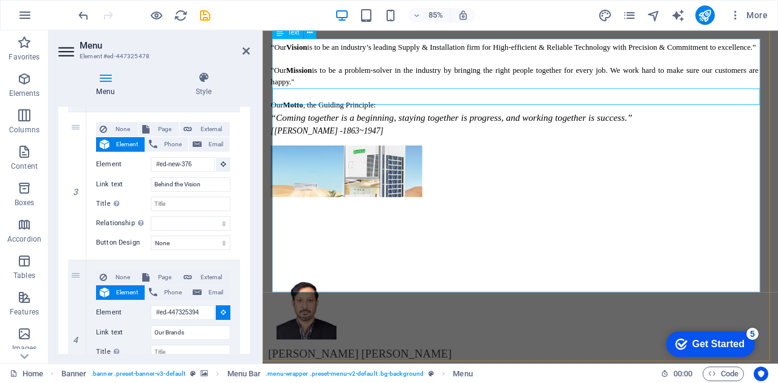
scroll to position [1154, 0]
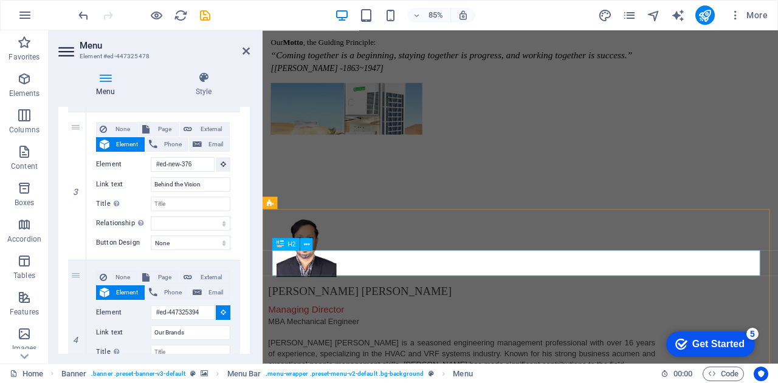
select select
type input "#ed-447325388"
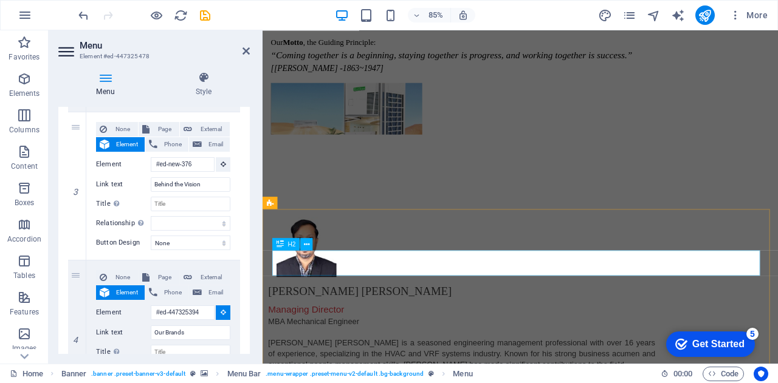
select select
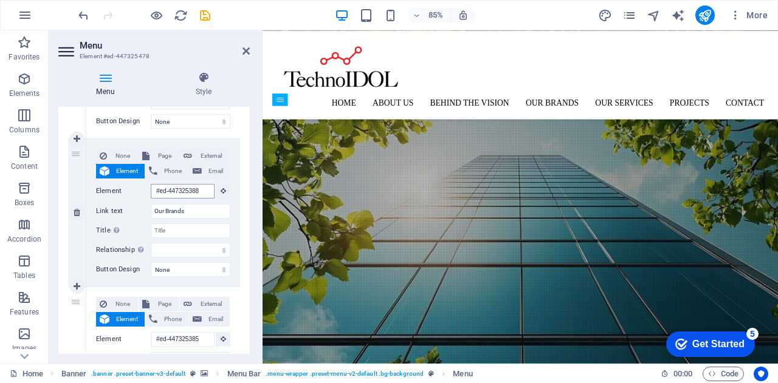
scroll to position [0, 0]
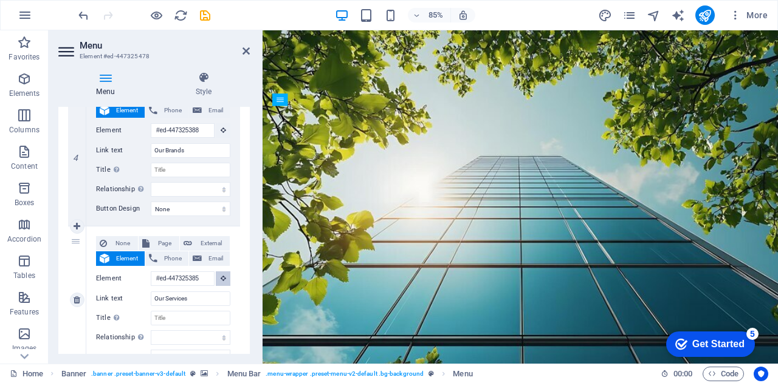
click at [224, 281] on button at bounding box center [223, 279] width 15 height 15
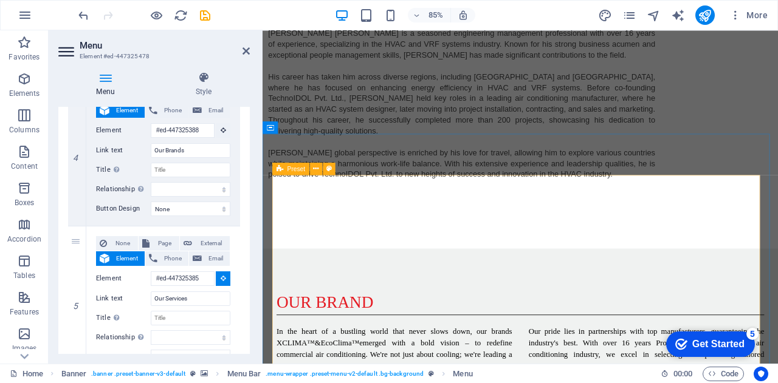
select select
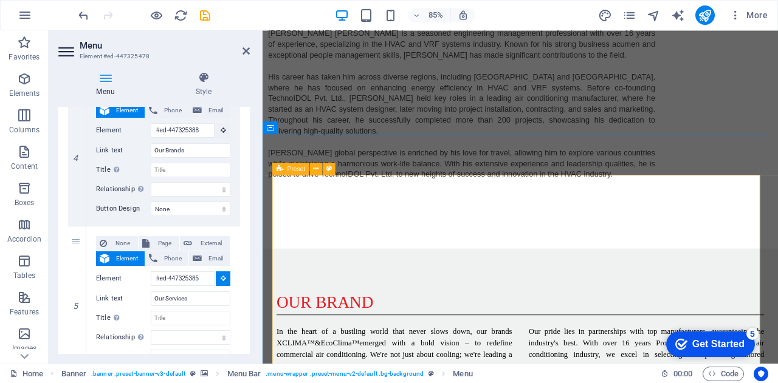
type input "#ed-447325421"
select select
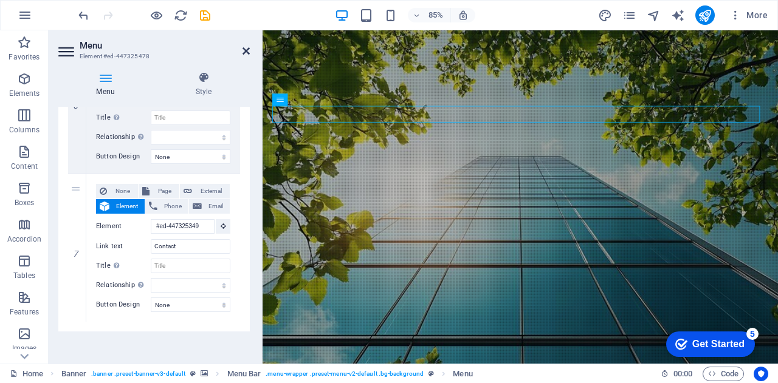
click at [245, 49] on icon at bounding box center [245, 51] width 7 height 10
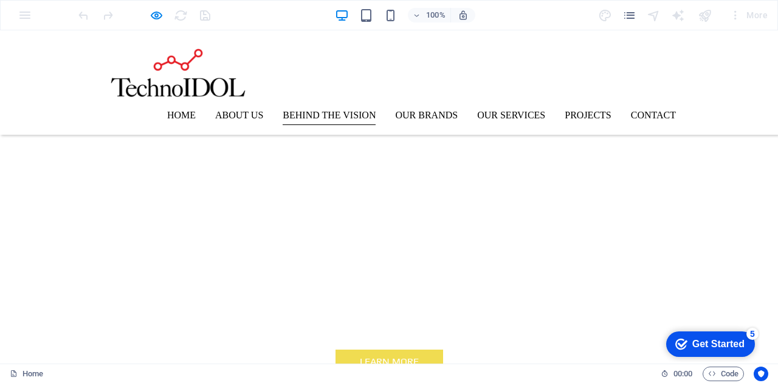
click at [311, 118] on link "Behind the Vision" at bounding box center [328, 115] width 93 height 19
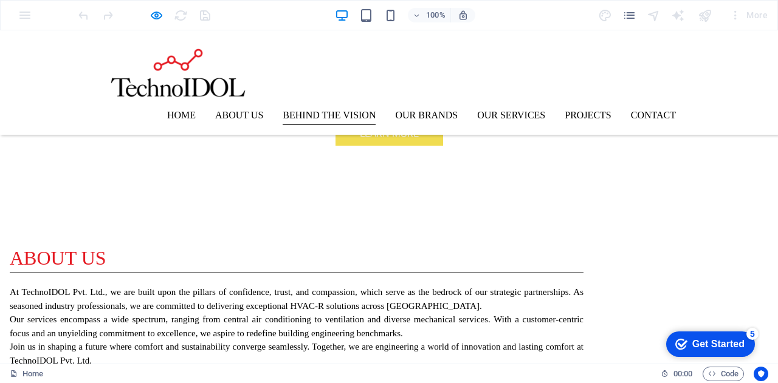
click at [311, 116] on link "Behind the Vision" at bounding box center [328, 115] width 93 height 19
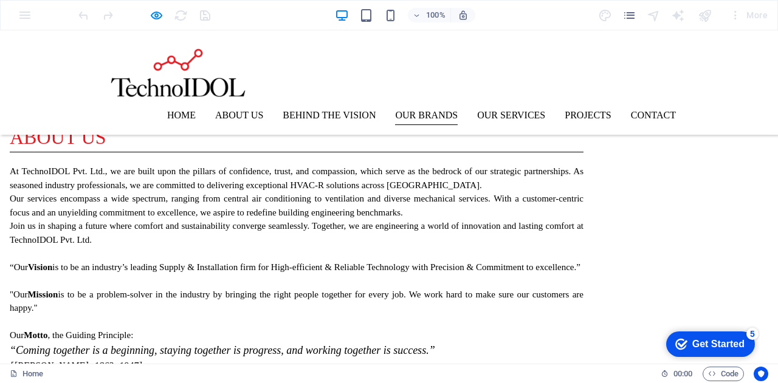
click at [437, 114] on link "Our Brands" at bounding box center [426, 115] width 63 height 19
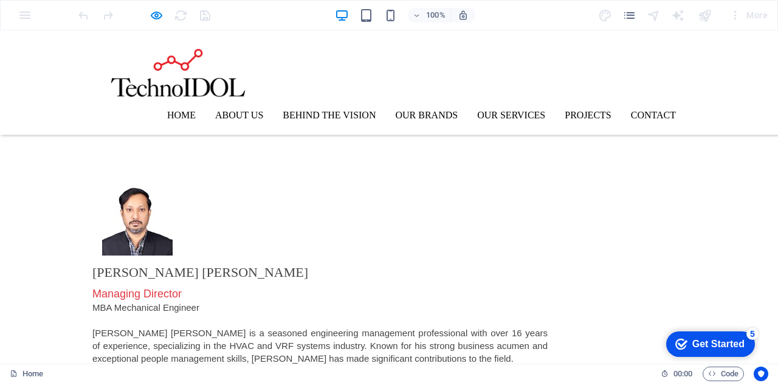
scroll to position [1170, 0]
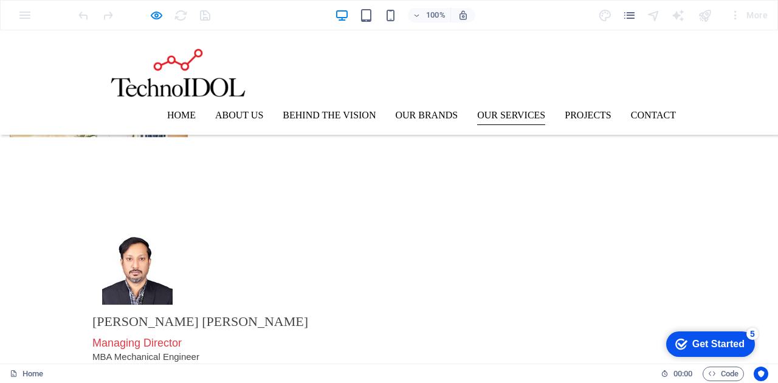
click at [500, 118] on link "Our Services" at bounding box center [511, 115] width 68 height 19
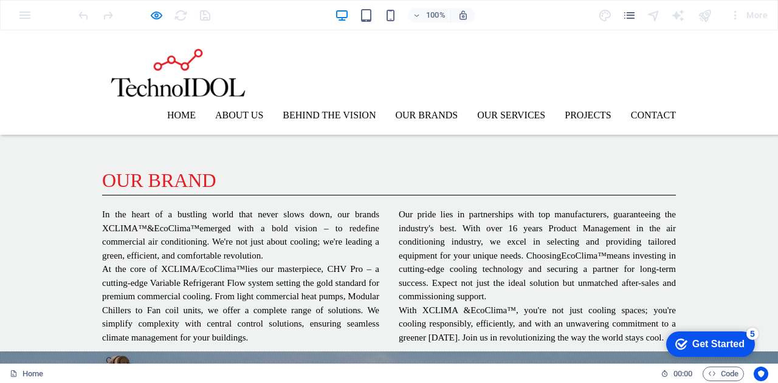
scroll to position [1506, 0]
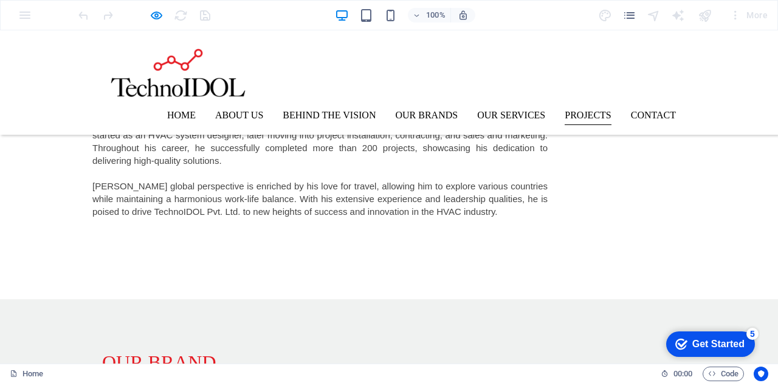
click at [577, 112] on link "Projects" at bounding box center [587, 115] width 46 height 19
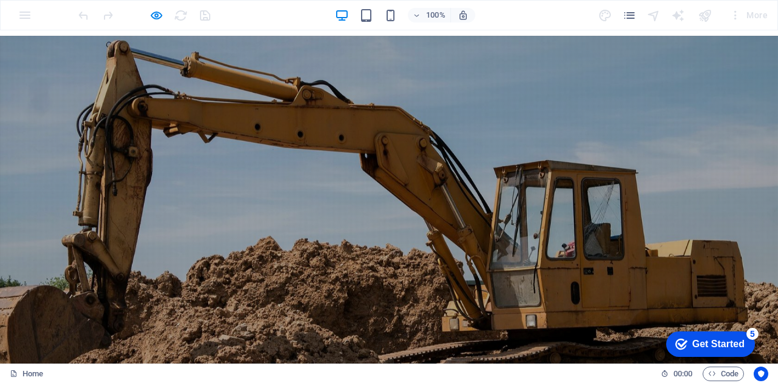
scroll to position [2369, 0]
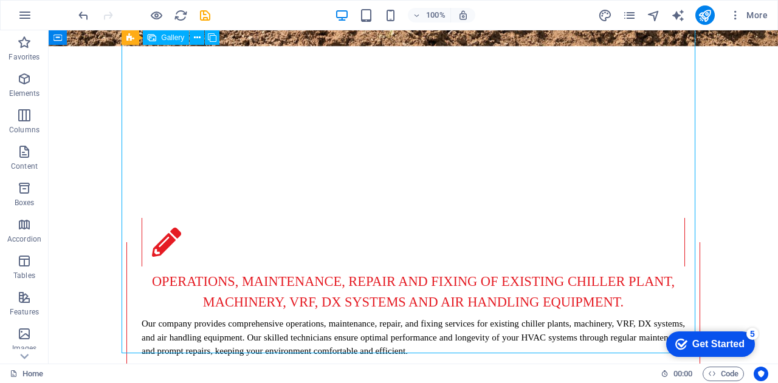
select select "4"
select select "px"
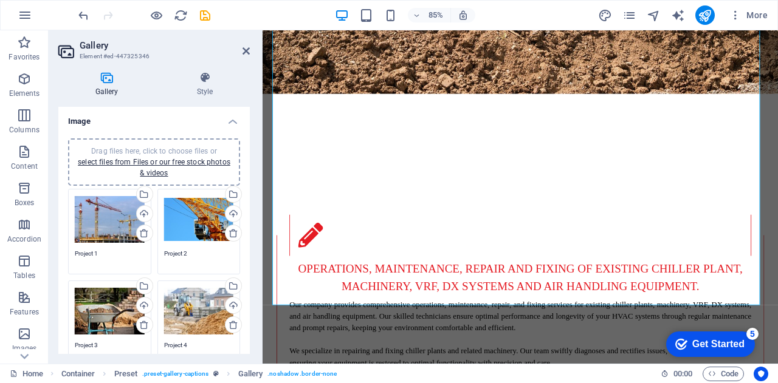
click at [194, 167] on div "Drag files here, click to choose files or select files from Files or our free s…" at bounding box center [153, 162] width 157 height 33
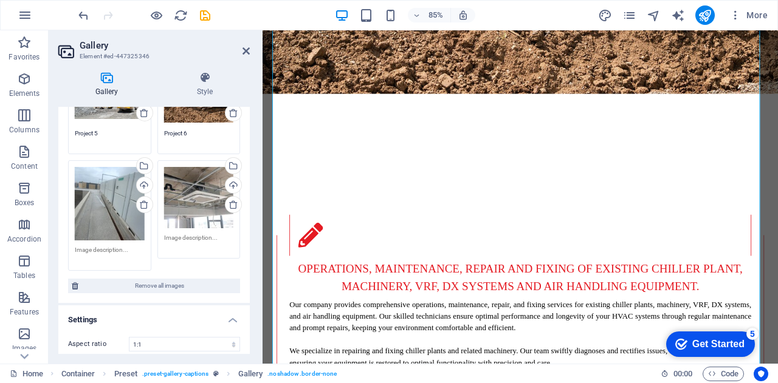
scroll to position [243, 0]
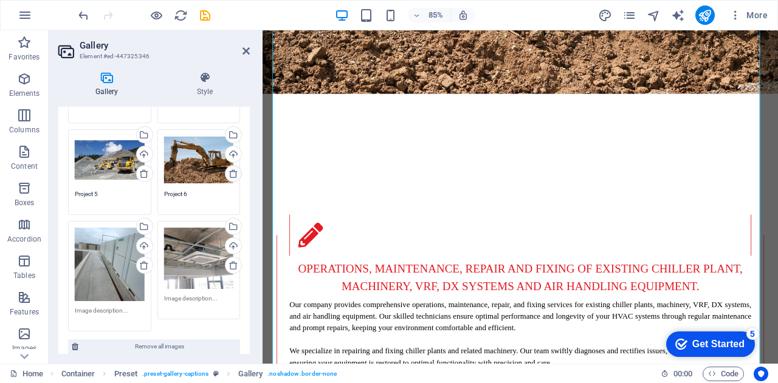
click at [231, 173] on icon at bounding box center [233, 174] width 10 height 10
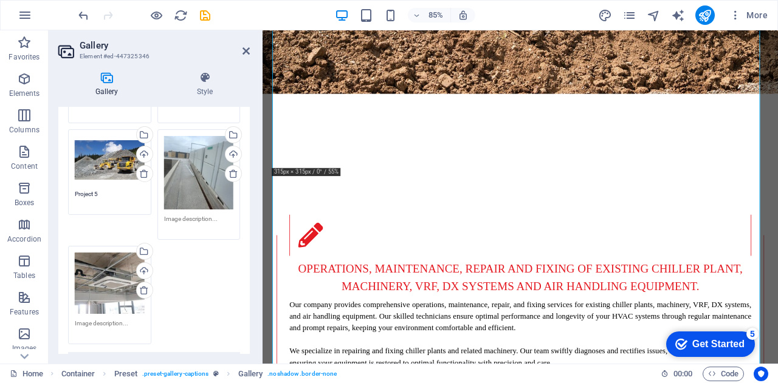
click at [143, 174] on icon at bounding box center [144, 174] width 10 height 10
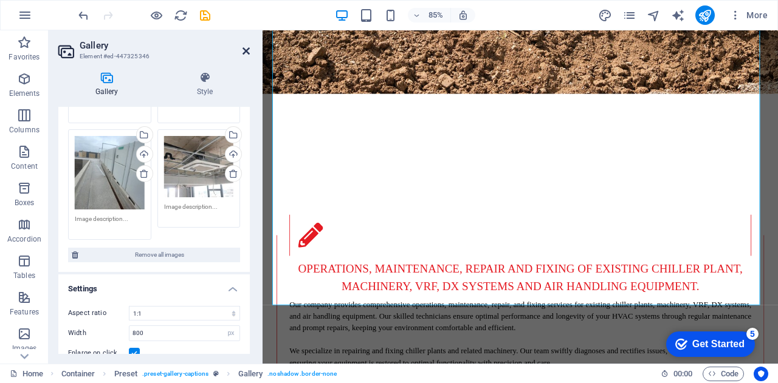
click at [247, 51] on icon at bounding box center [245, 51] width 7 height 10
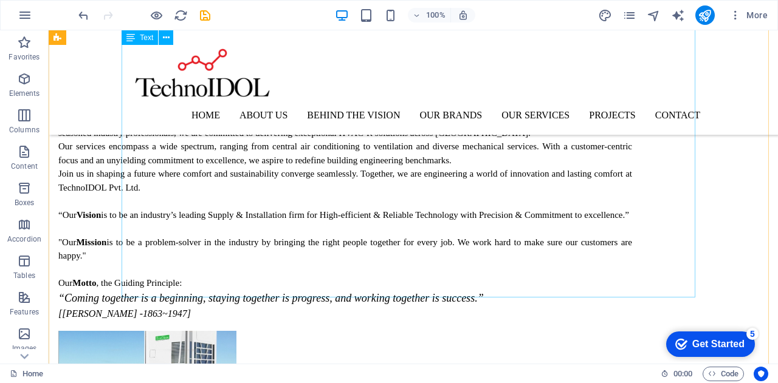
scroll to position [911, 0]
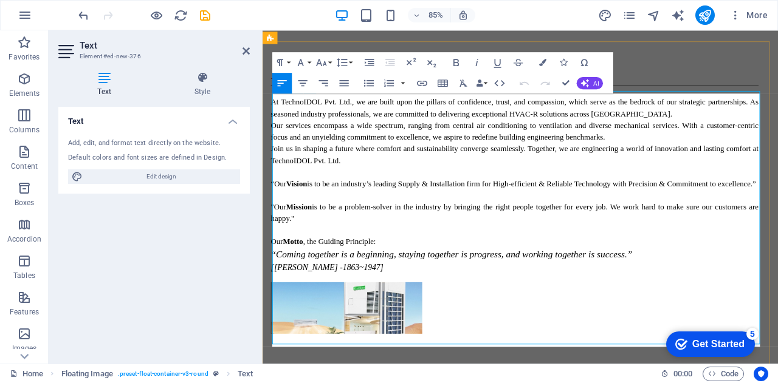
scroll to position [911, 0]
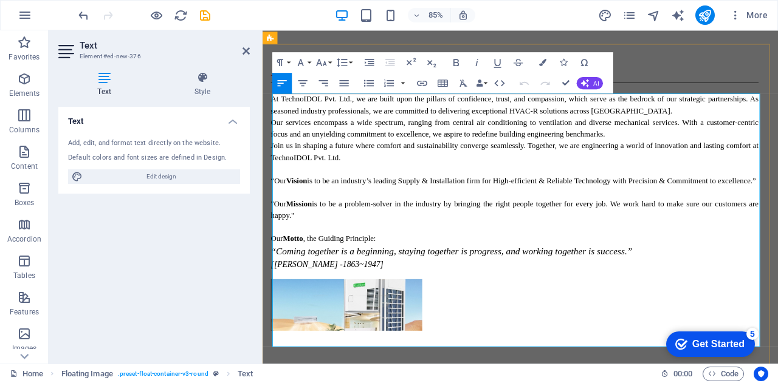
drag, startPoint x: 398, startPoint y: 337, endPoint x: 459, endPoint y: 333, distance: 60.3
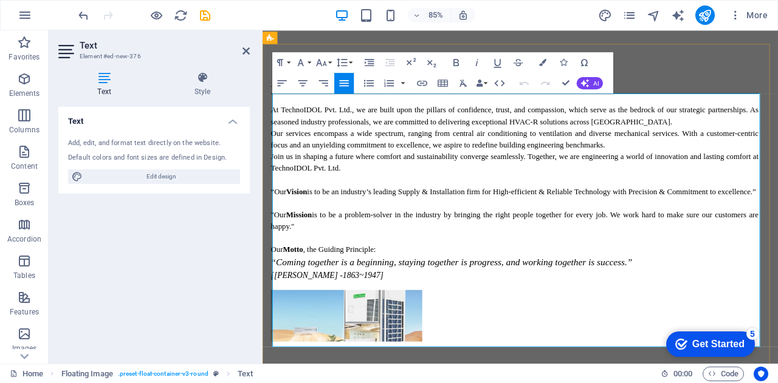
scroll to position [1032, 0]
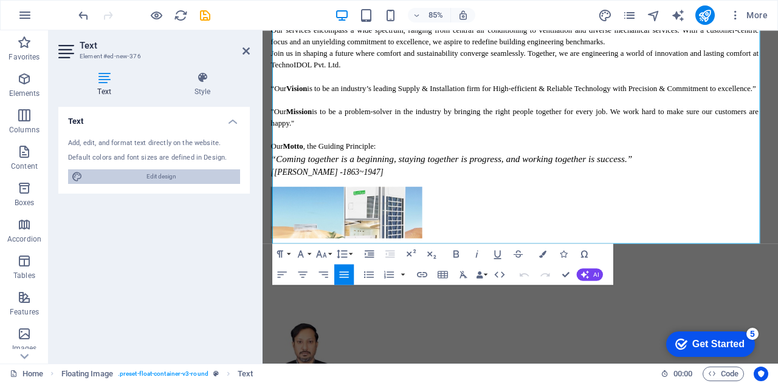
drag, startPoint x: 176, startPoint y: 181, endPoint x: 178, endPoint y: 649, distance: 468.3
click at [176, 181] on span "Edit design" at bounding box center [161, 176] width 150 height 15
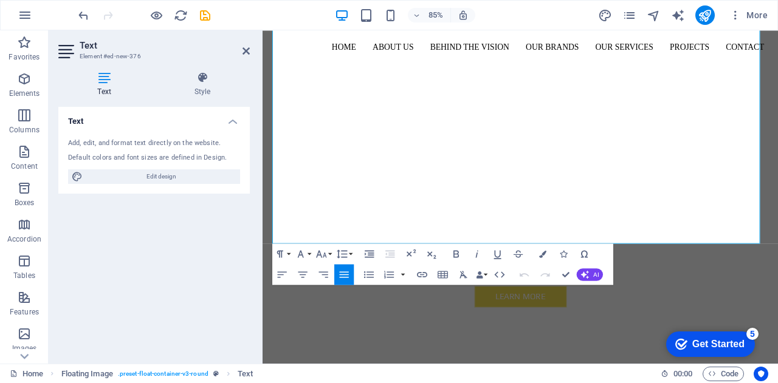
select select "px"
select select "300"
select select "px"
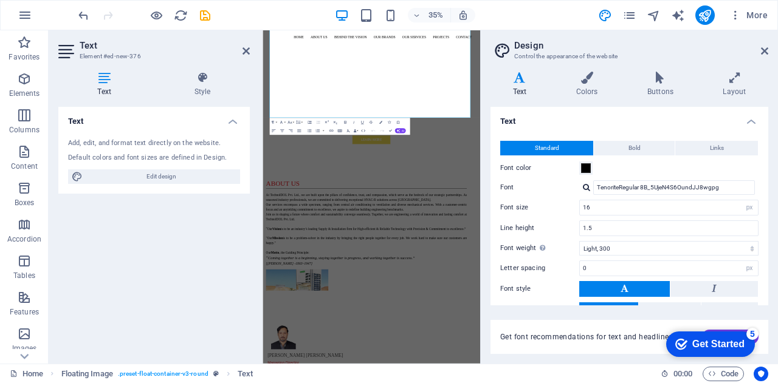
scroll to position [1532, 0]
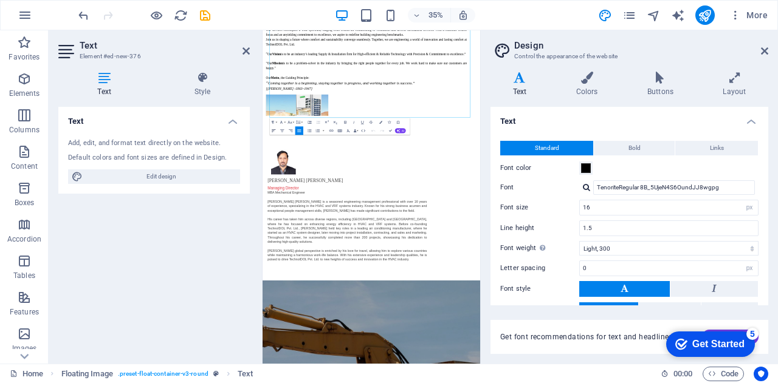
click at [275, 131] on icon "button" at bounding box center [273, 130] width 5 height 5
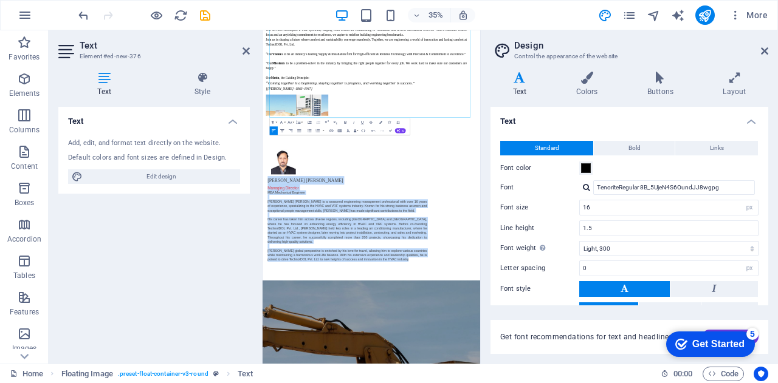
click at [282, 130] on icon "button" at bounding box center [281, 130] width 5 height 5
click at [271, 128] on icon "button" at bounding box center [273, 130] width 5 height 5
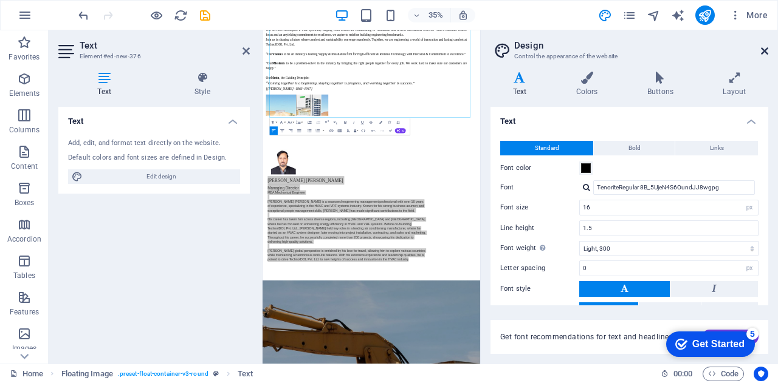
click at [765, 52] on icon at bounding box center [764, 51] width 7 height 10
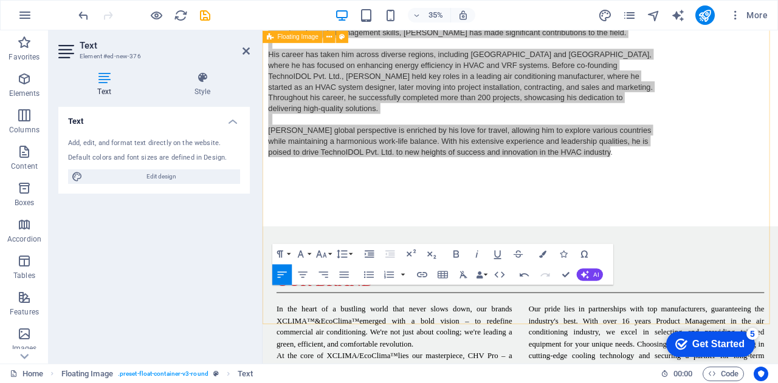
scroll to position [1032, 0]
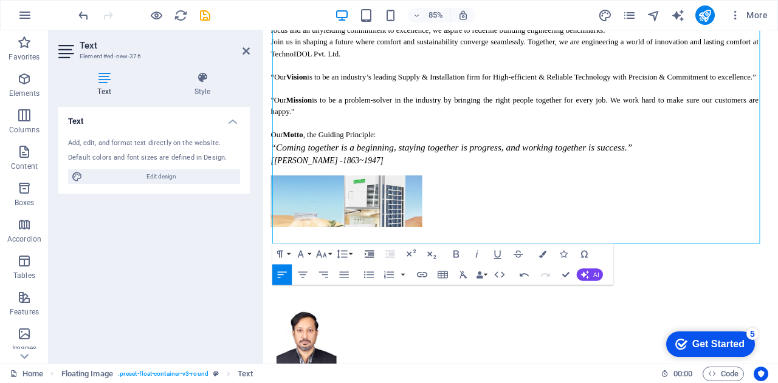
click at [370, 254] on icon "button" at bounding box center [369, 254] width 12 height 12
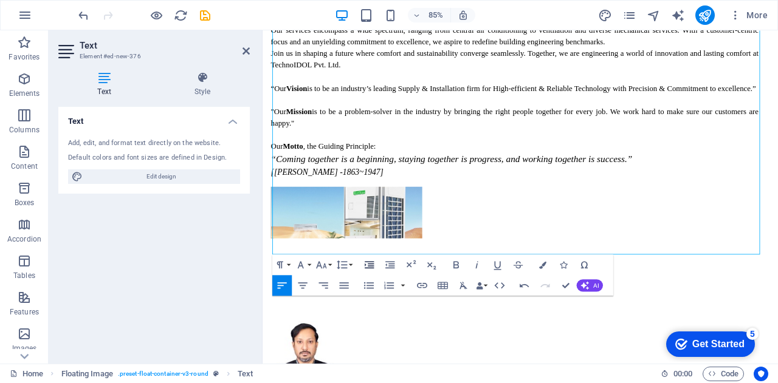
click at [370, 255] on button "Increase Indent" at bounding box center [369, 265] width 19 height 21
click at [392, 264] on icon "button" at bounding box center [390, 265] width 12 height 12
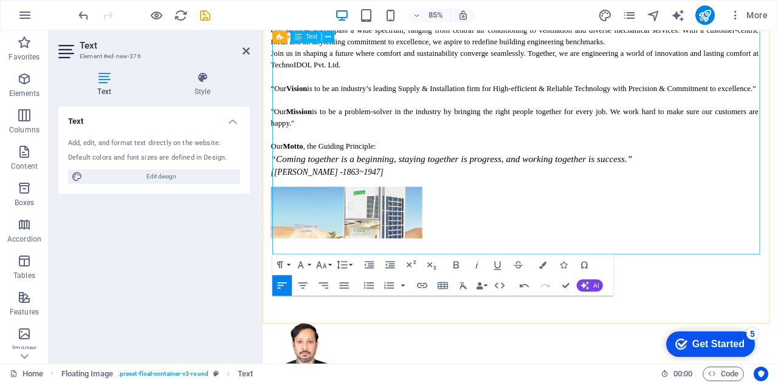
drag, startPoint x: 695, startPoint y: 286, endPoint x: 273, endPoint y: 127, distance: 450.6
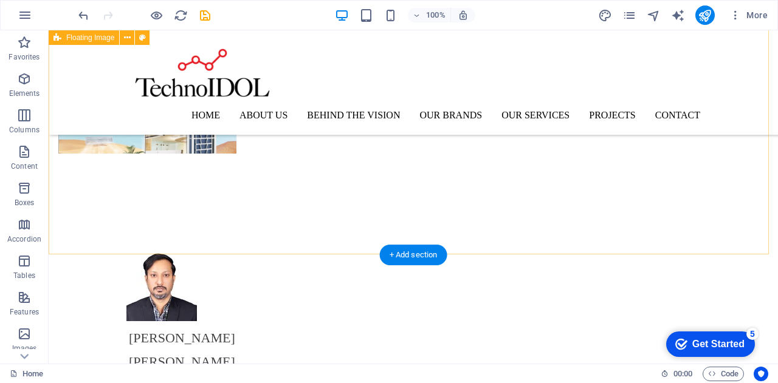
scroll to position [971, 0]
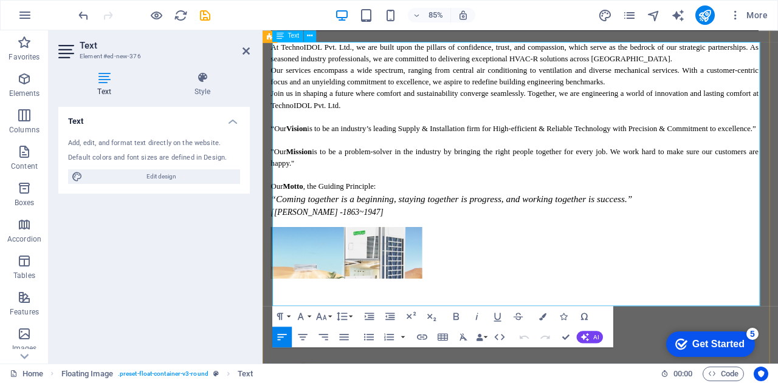
drag, startPoint x: 707, startPoint y: 349, endPoint x: 267, endPoint y: 177, distance: 472.8
click at [343, 337] on icon "button" at bounding box center [344, 337] width 9 height 6
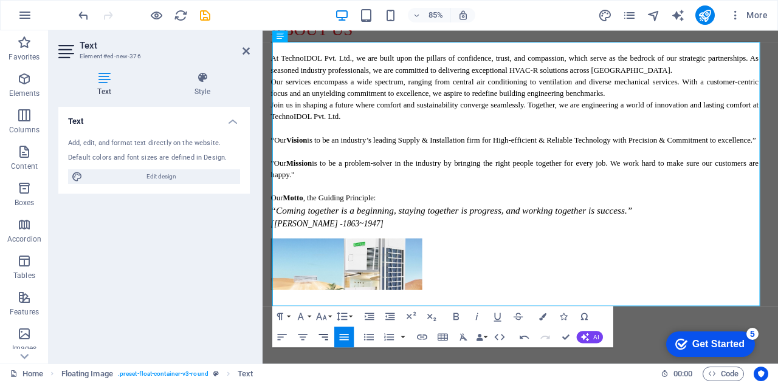
click at [326, 335] on icon "button" at bounding box center [323, 337] width 9 height 6
click at [343, 338] on icon "button" at bounding box center [344, 337] width 12 height 12
click at [291, 318] on button "Paragraph Format" at bounding box center [281, 316] width 19 height 21
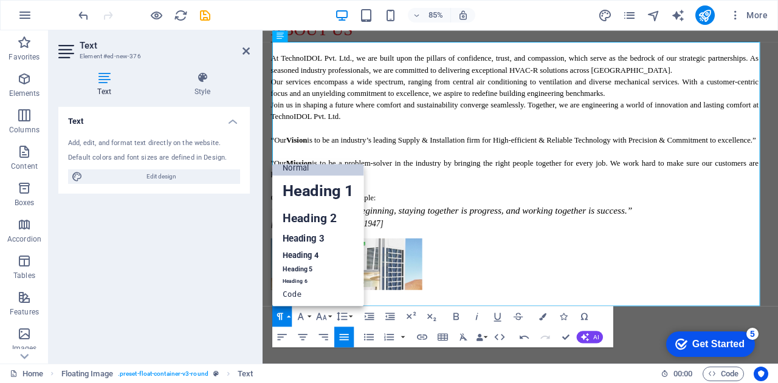
scroll to position [10, 0]
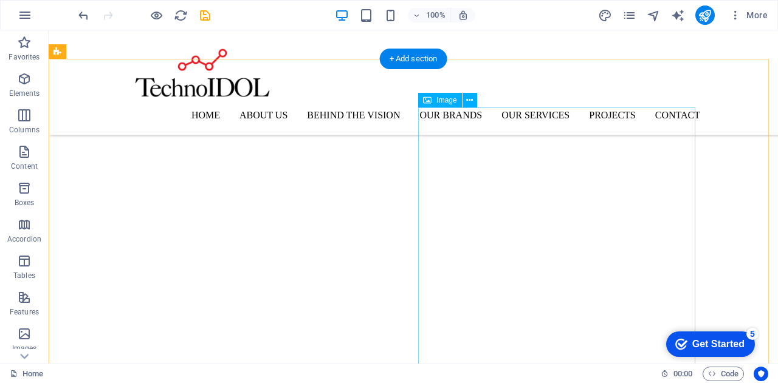
scroll to position [303, 0]
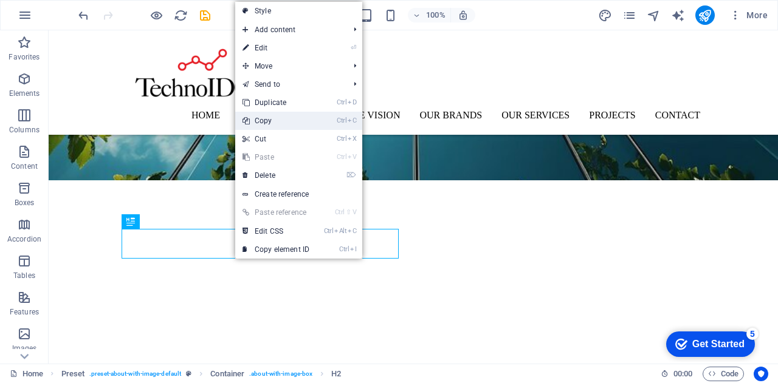
click at [287, 121] on link "Ctrl C Copy" at bounding box center [275, 121] width 81 height 18
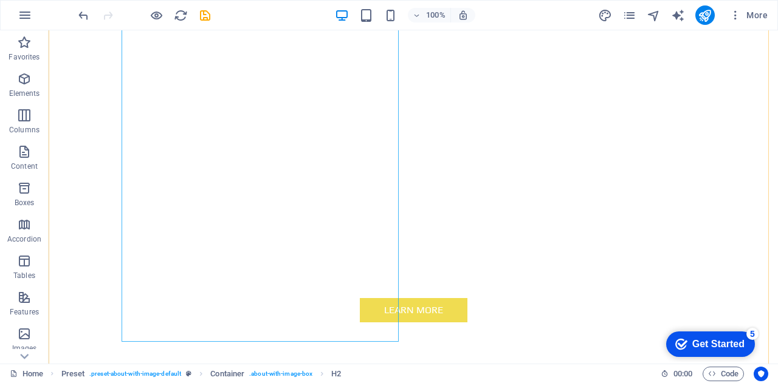
scroll to position [737, 0]
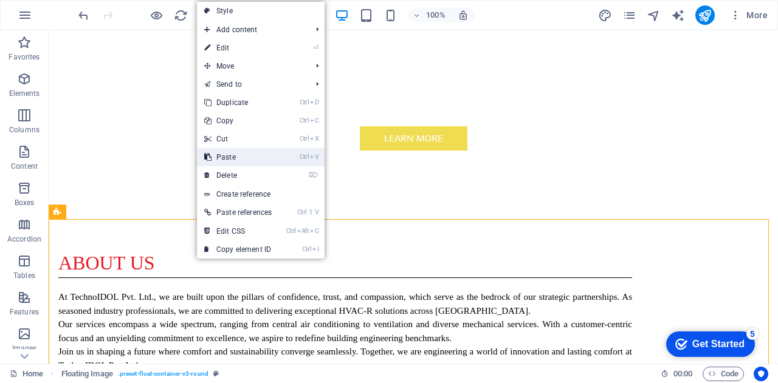
click at [247, 159] on link "Ctrl V Paste" at bounding box center [238, 157] width 82 height 18
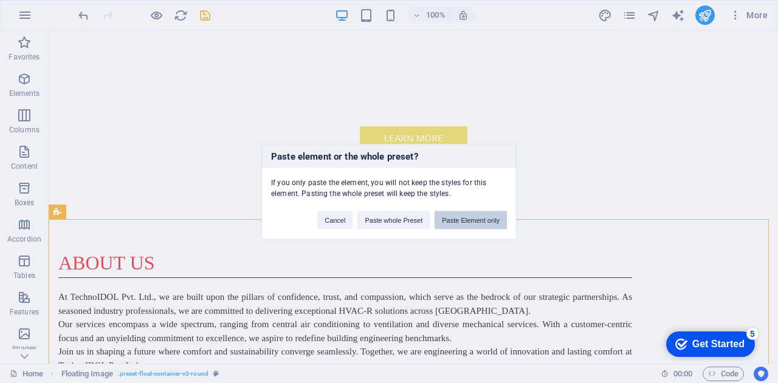
click at [465, 218] on button "Paste Element only" at bounding box center [470, 220] width 72 height 18
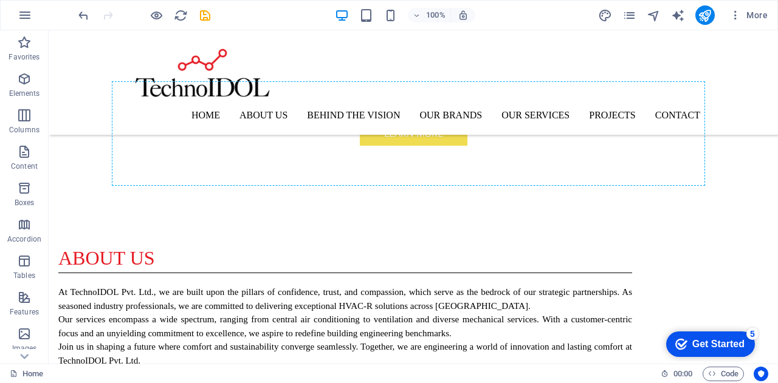
scroll to position [739, 0]
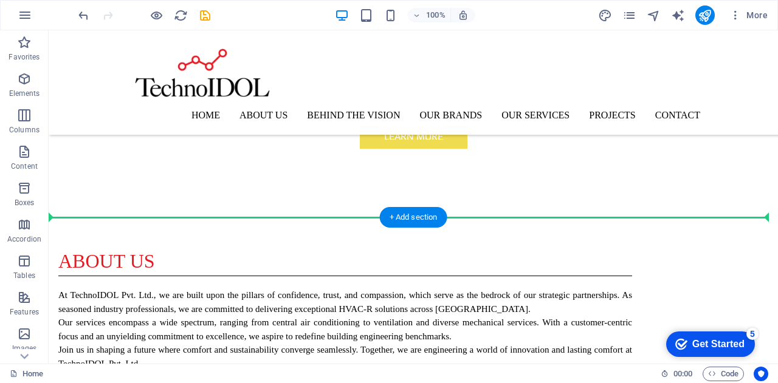
drag, startPoint x: 76, startPoint y: 199, endPoint x: 213, endPoint y: 251, distance: 146.3
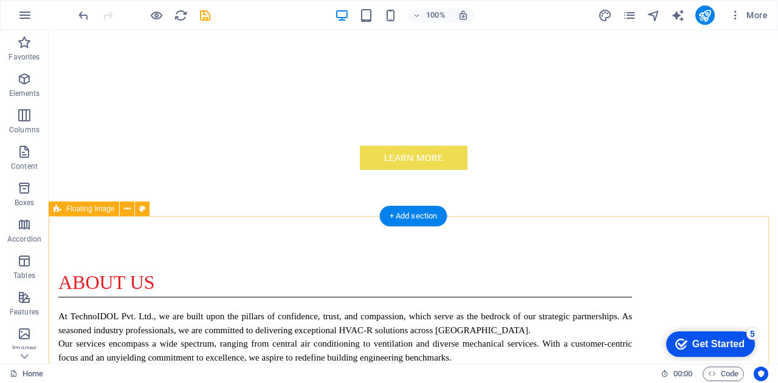
scroll to position [800, 0]
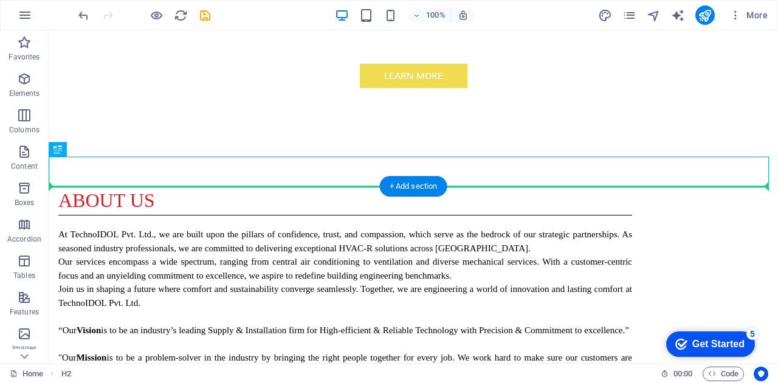
drag, startPoint x: 179, startPoint y: 177, endPoint x: 203, endPoint y: 230, distance: 57.9
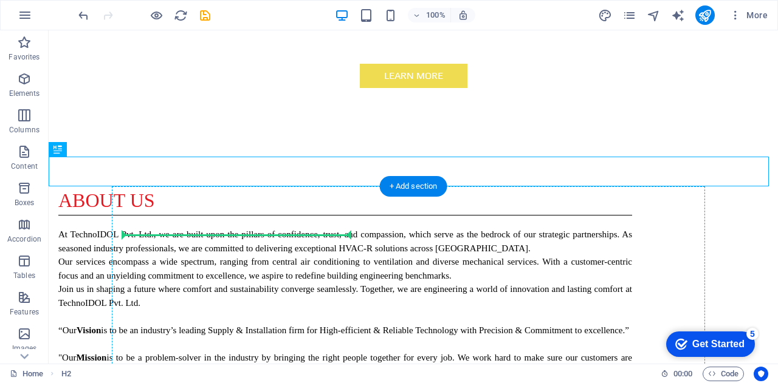
drag, startPoint x: 204, startPoint y: 169, endPoint x: 220, endPoint y: 239, distance: 71.0
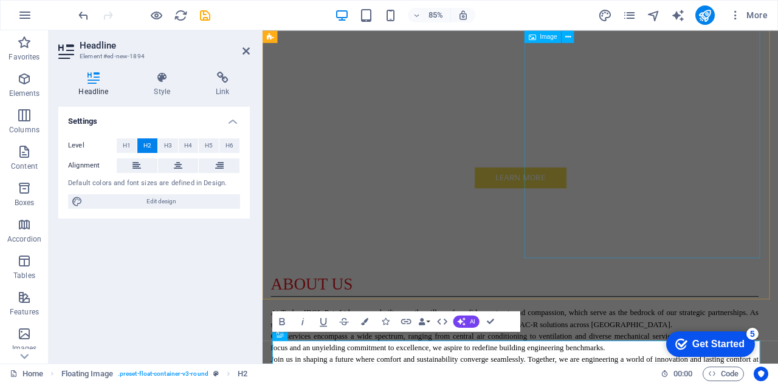
scroll to position [688, 0]
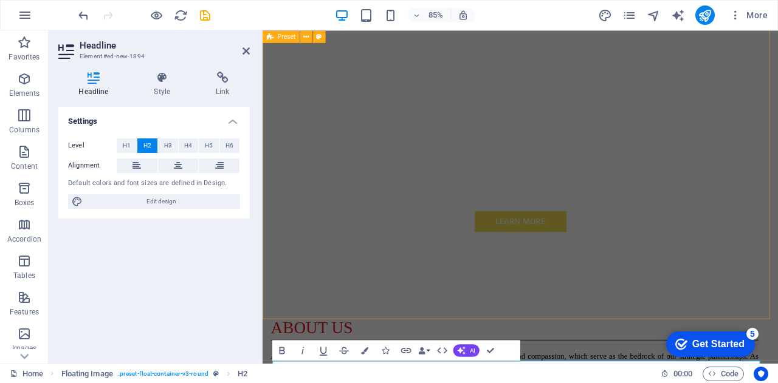
scroll to position [638, 0]
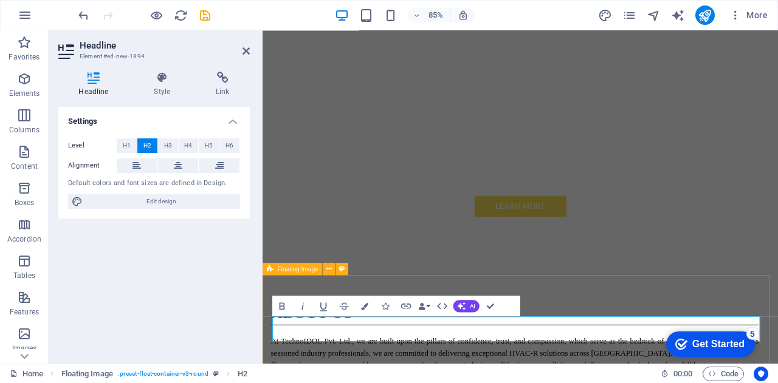
select select "%"
select select "rem"
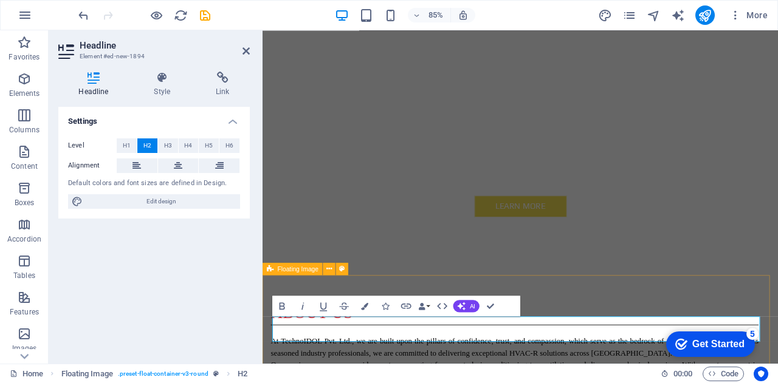
select select "rem"
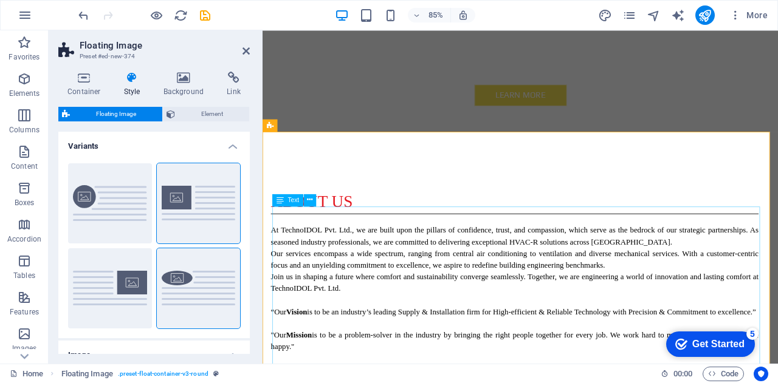
scroll to position [794, 0]
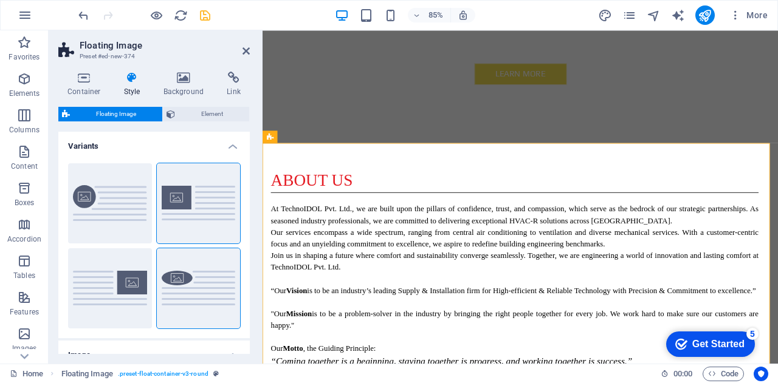
click at [202, 17] on icon "save" at bounding box center [205, 16] width 14 height 14
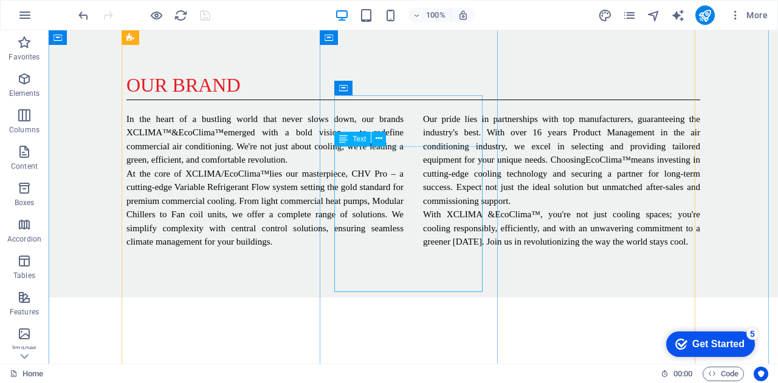
scroll to position [1887, 0]
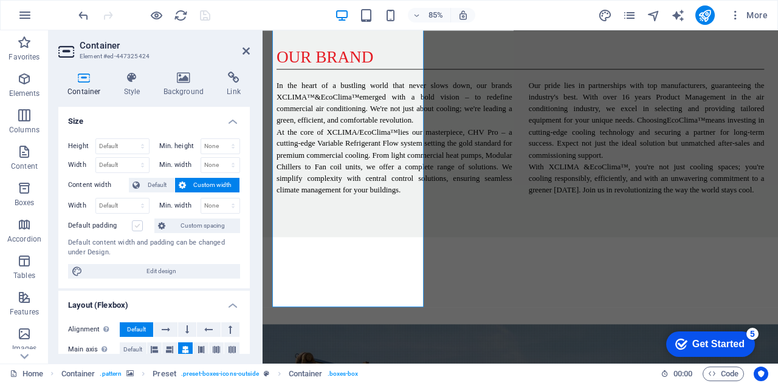
scroll to position [121, 0]
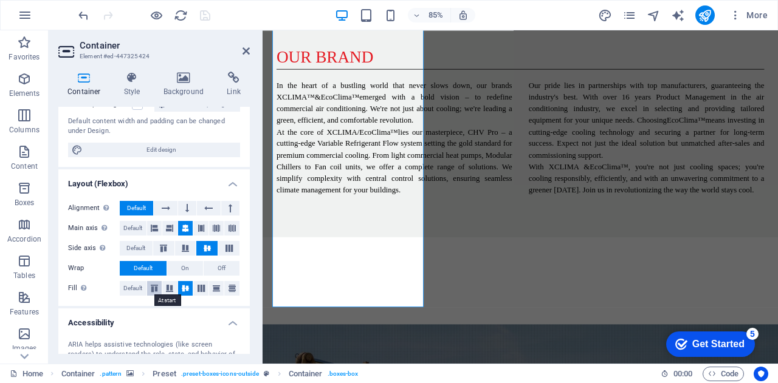
click at [157, 287] on icon at bounding box center [154, 288] width 15 height 7
click at [227, 287] on icon at bounding box center [232, 288] width 15 height 7
click at [217, 287] on icon at bounding box center [216, 288] width 15 height 7
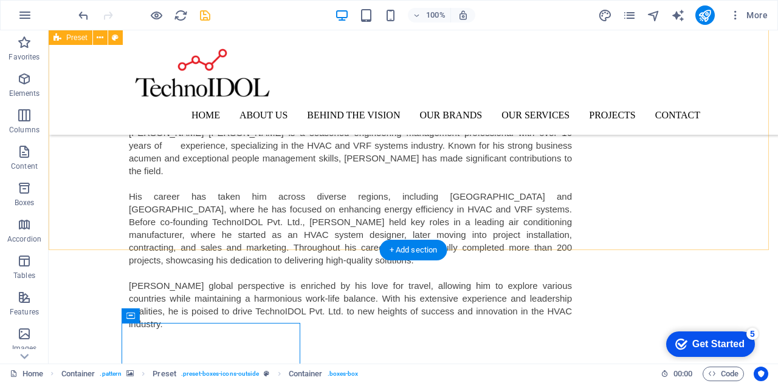
scroll to position [1280, 0]
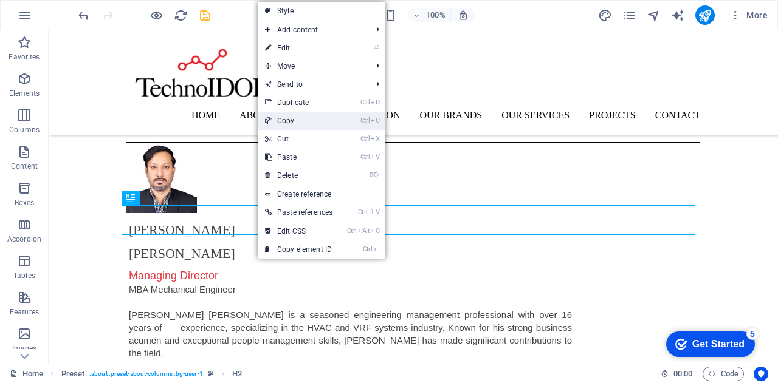
drag, startPoint x: 320, startPoint y: 121, endPoint x: 271, endPoint y: 89, distance: 58.0
click at [320, 121] on link "Ctrl C Copy" at bounding box center [299, 121] width 82 height 18
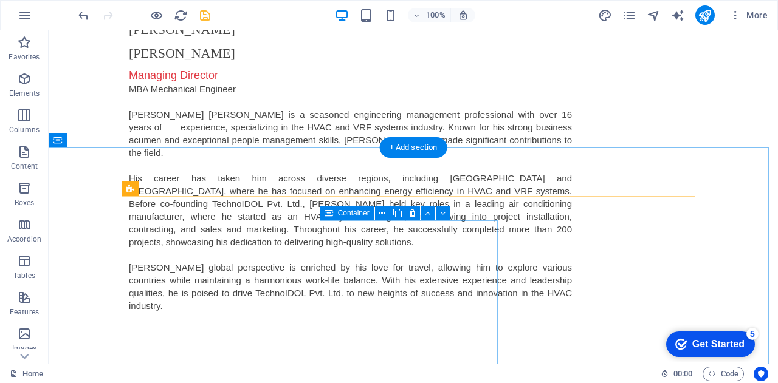
scroll to position [1577, 0]
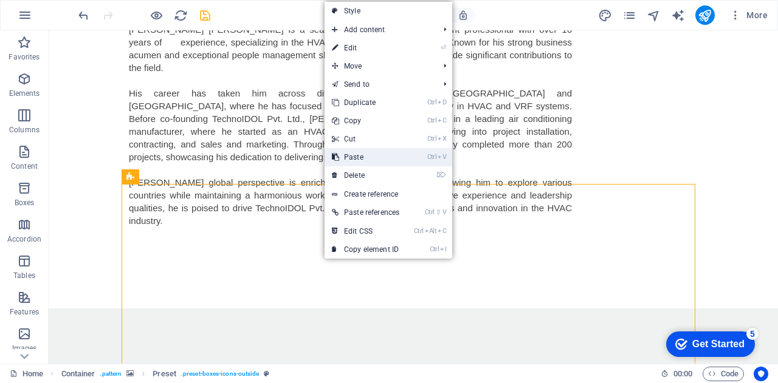
click at [333, 159] on icon at bounding box center [335, 157] width 6 height 18
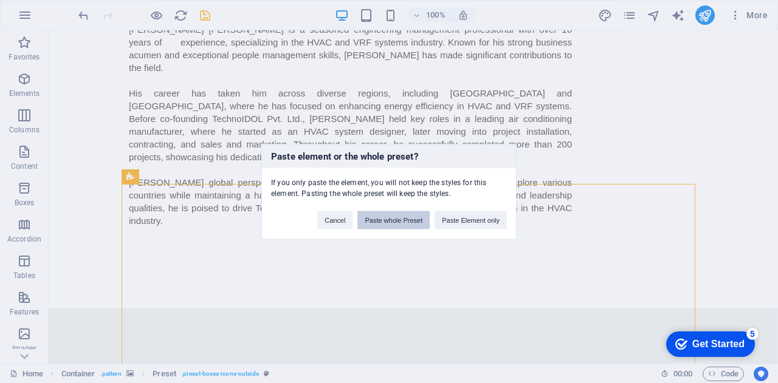
click at [372, 219] on button "Paste whole Preset" at bounding box center [393, 220] width 72 height 18
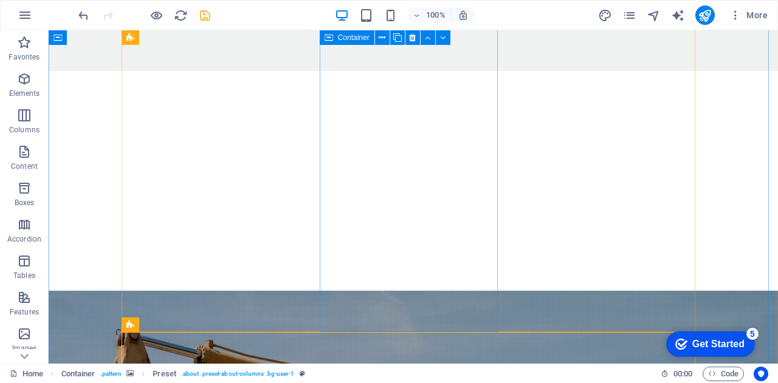
scroll to position [2136, 0]
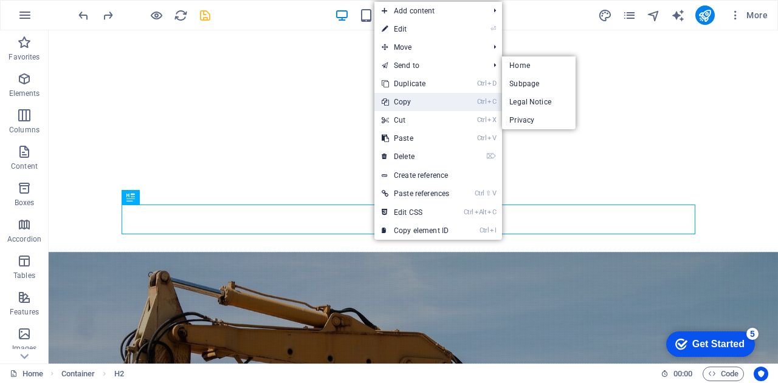
click at [417, 106] on link "Ctrl C Copy" at bounding box center [415, 102] width 82 height 18
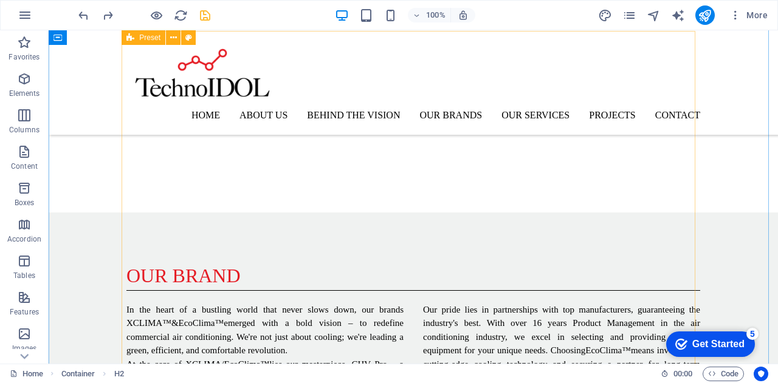
scroll to position [1589, 0]
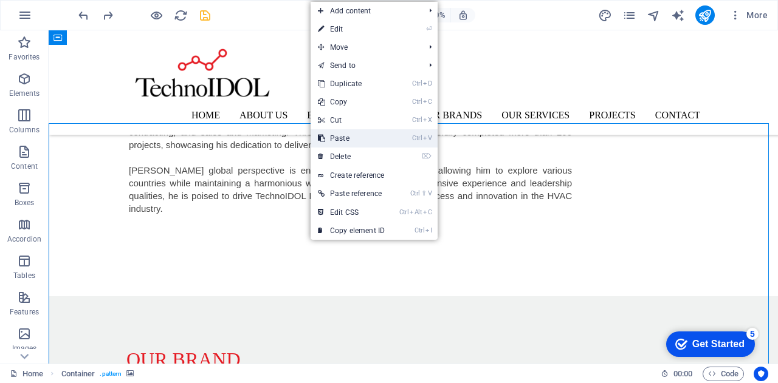
click at [339, 138] on link "Ctrl V Paste" at bounding box center [350, 138] width 81 height 18
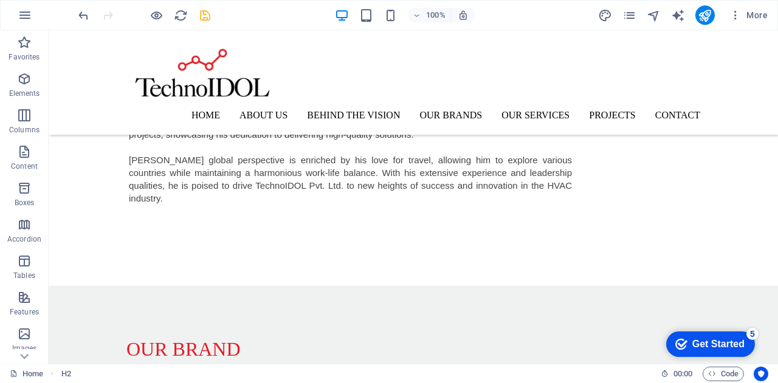
scroll to position [1592, 0]
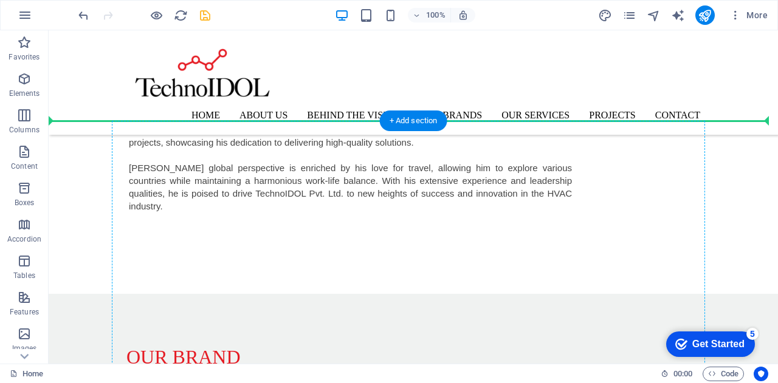
drag, startPoint x: 239, startPoint y: 197, endPoint x: 298, endPoint y: 172, distance: 63.7
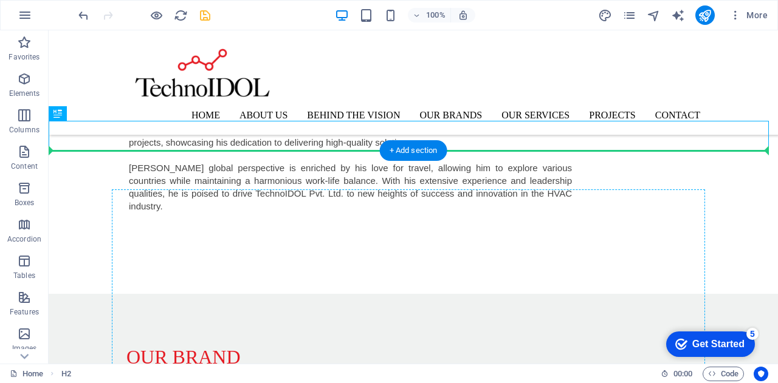
drag, startPoint x: 289, startPoint y: 142, endPoint x: 324, endPoint y: 242, distance: 106.2
drag, startPoint x: 92, startPoint y: 143, endPoint x: 174, endPoint y: 239, distance: 126.2
drag, startPoint x: 83, startPoint y: 138, endPoint x: 285, endPoint y: 245, distance: 229.1
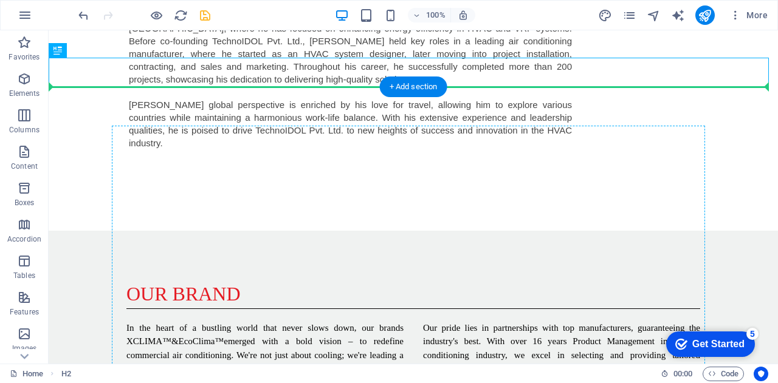
scroll to position [1658, 0]
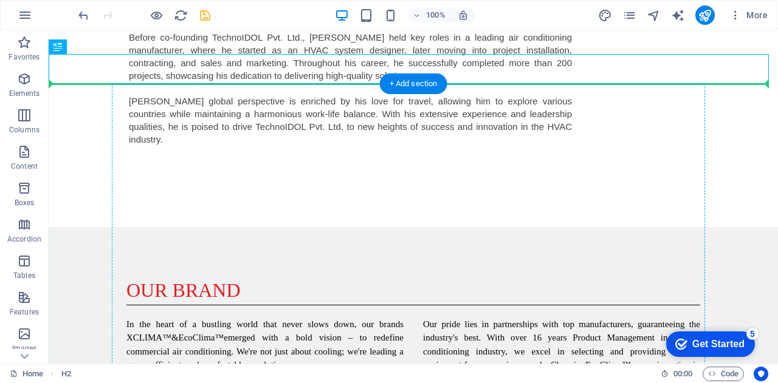
drag, startPoint x: 93, startPoint y: 258, endPoint x: 309, endPoint y: 286, distance: 217.5
drag, startPoint x: 160, startPoint y: 115, endPoint x: 167, endPoint y: 136, distance: 22.3
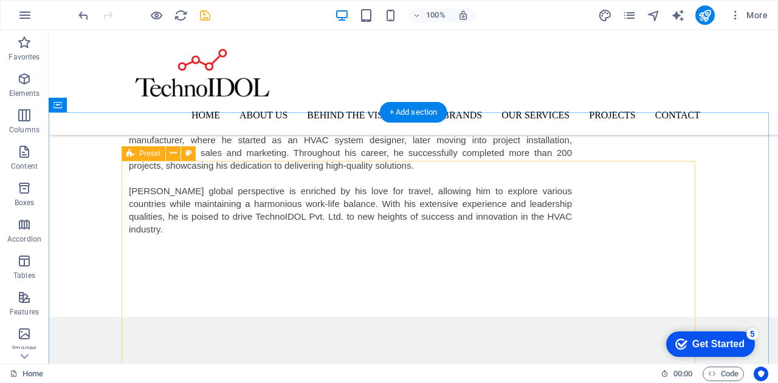
scroll to position [1537, 0]
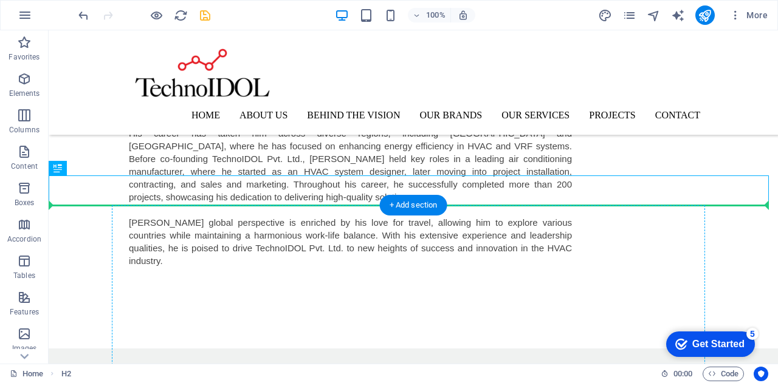
drag, startPoint x: 72, startPoint y: 197, endPoint x: 410, endPoint y: 263, distance: 344.7
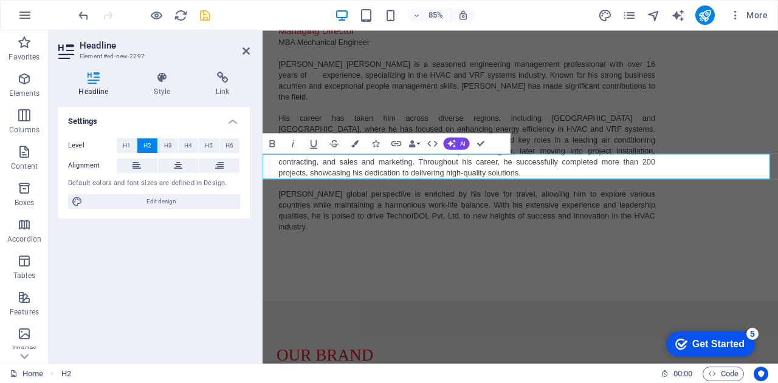
click at [186, 259] on div "Settings Level H1 H2 H3 H4 H5 H6 Alignment Default colors and font sizes are de…" at bounding box center [153, 230] width 191 height 247
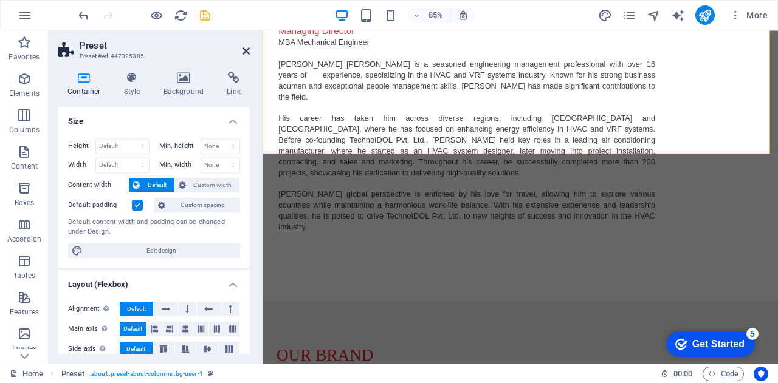
click at [245, 51] on icon at bounding box center [245, 51] width 7 height 10
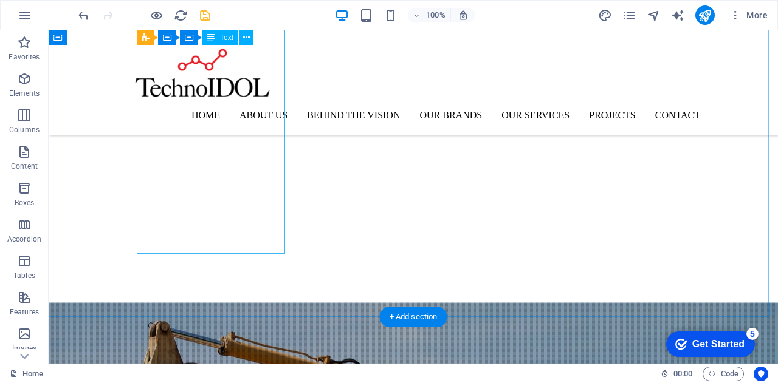
scroll to position [1968, 0]
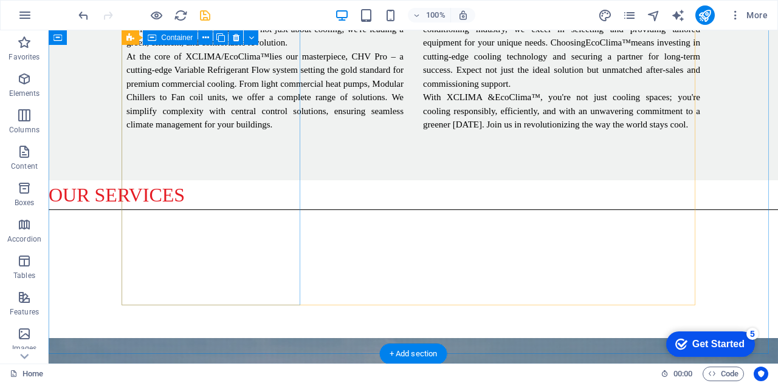
scroll to position [1955, 0]
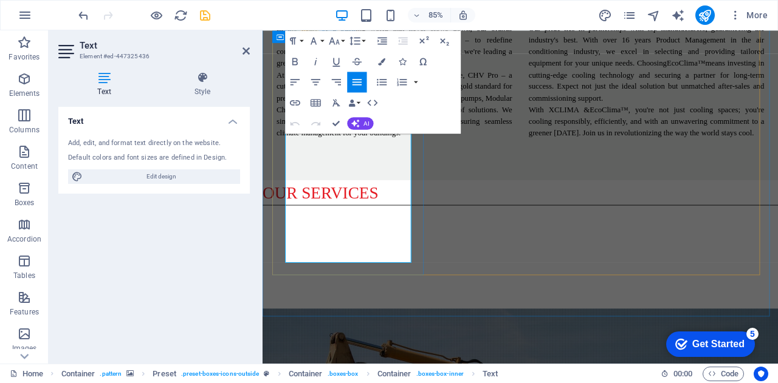
drag, startPoint x: 356, startPoint y: 300, endPoint x: 352, endPoint y: 267, distance: 33.1
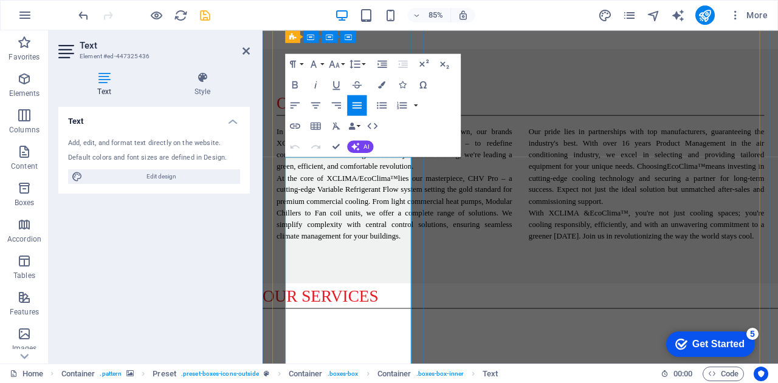
scroll to position [1894, 0]
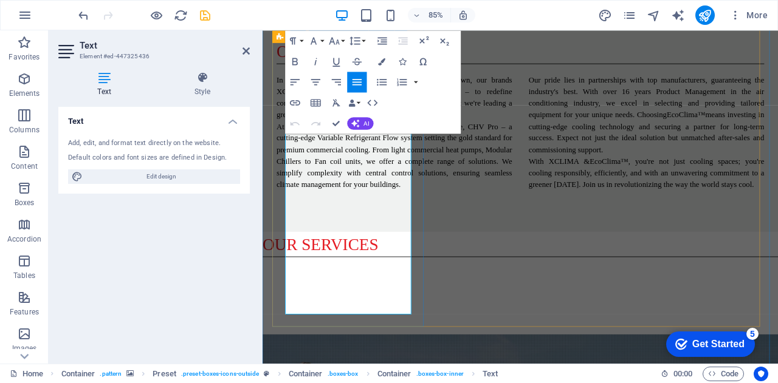
drag, startPoint x: 326, startPoint y: 356, endPoint x: 275, endPoint y: 281, distance: 91.0
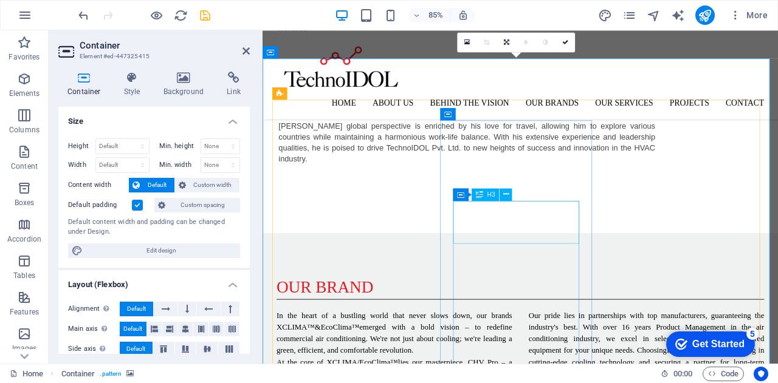
scroll to position [1590, 0]
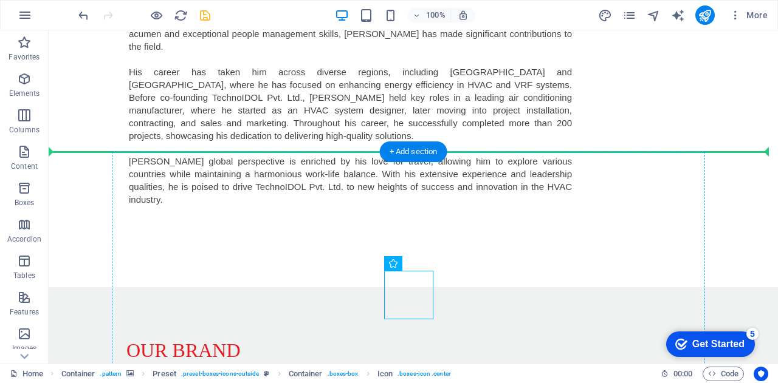
drag, startPoint x: 341, startPoint y: 303, endPoint x: 516, endPoint y: 221, distance: 193.5
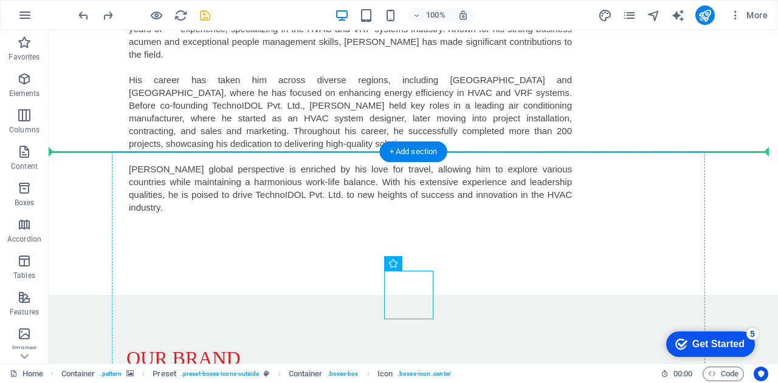
drag, startPoint x: 414, startPoint y: 297, endPoint x: 406, endPoint y: 224, distance: 73.9
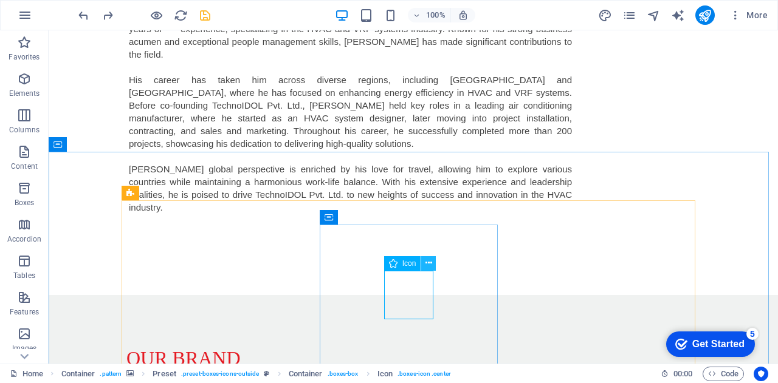
click at [428, 264] on icon at bounding box center [428, 263] width 7 height 13
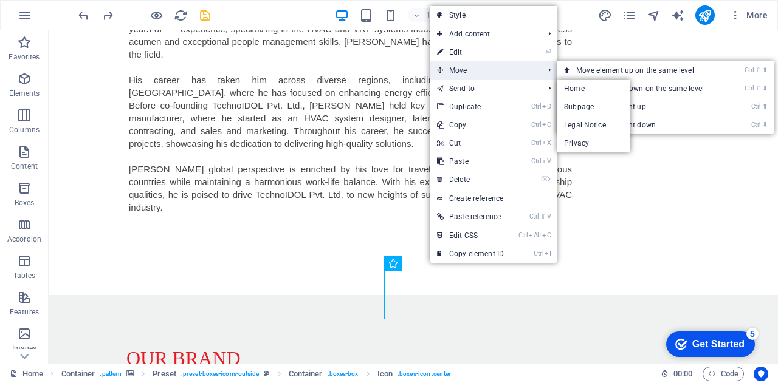
click at [491, 72] on span "Move" at bounding box center [483, 70] width 109 height 18
click at [493, 69] on span "Move" at bounding box center [483, 70] width 109 height 18
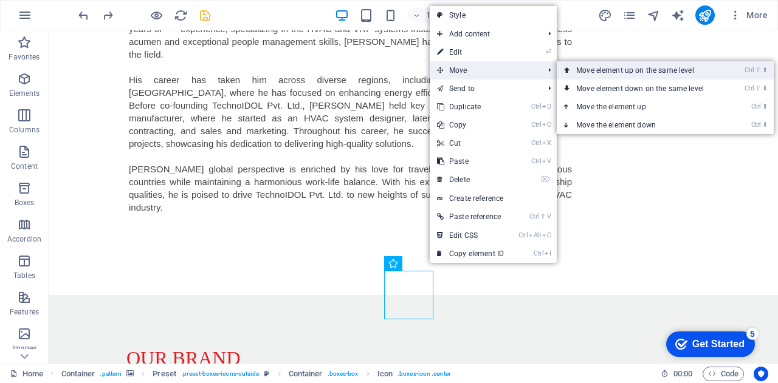
click at [604, 67] on link "Ctrl ⇧ ⬆ Move element up on the same level" at bounding box center [641, 70] width 171 height 18
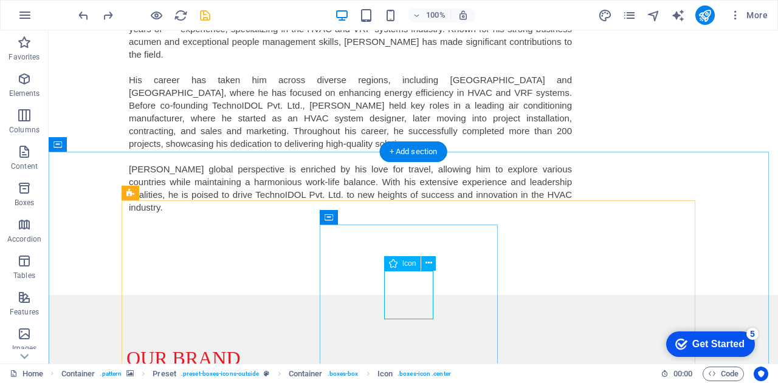
click at [431, 262] on icon at bounding box center [428, 263] width 7 height 13
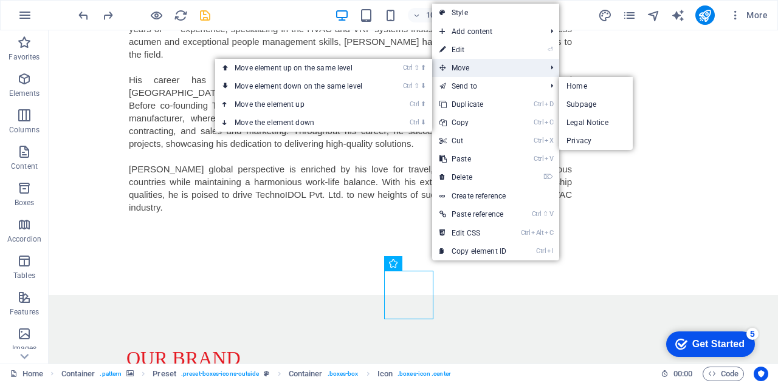
click at [488, 70] on span "Move" at bounding box center [486, 68] width 109 height 18
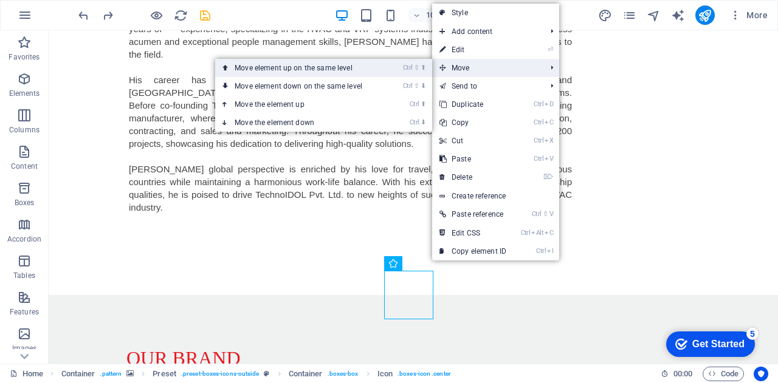
click at [350, 67] on link "Ctrl ⇧ ⬆ Move element up on the same level" at bounding box center [300, 68] width 171 height 18
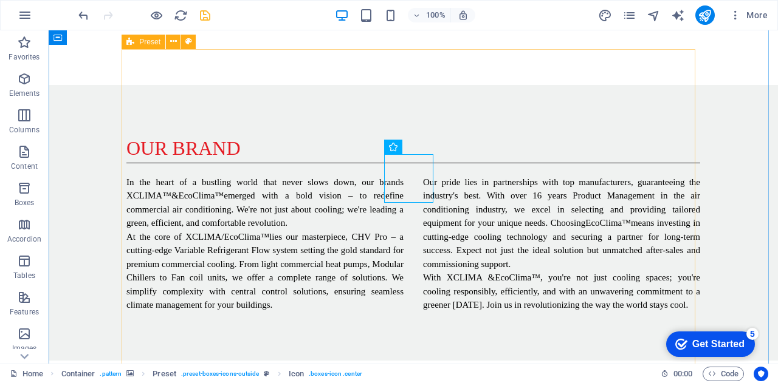
scroll to position [1723, 0]
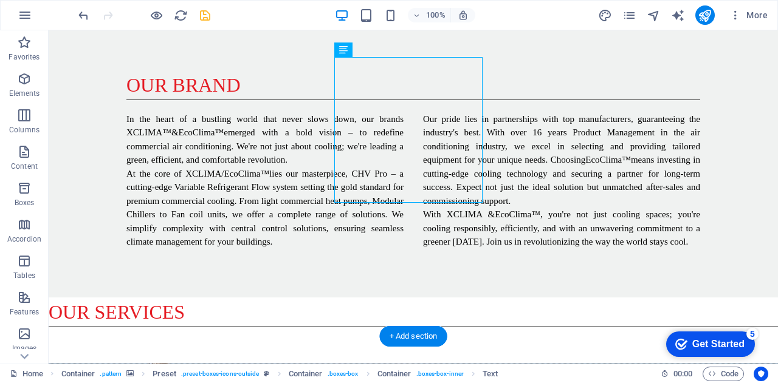
scroll to position [1905, 0]
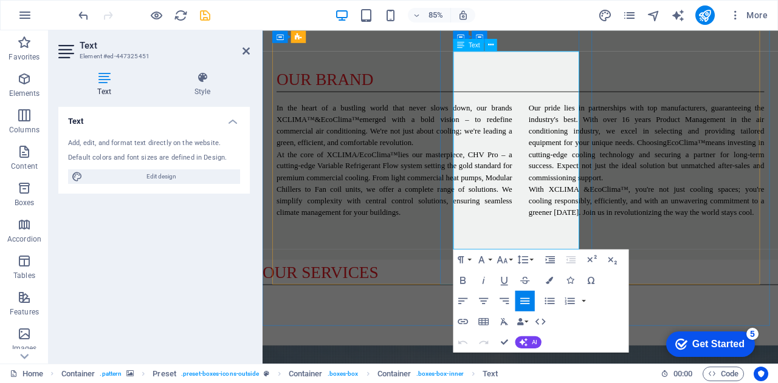
scroll to position [1854, 0]
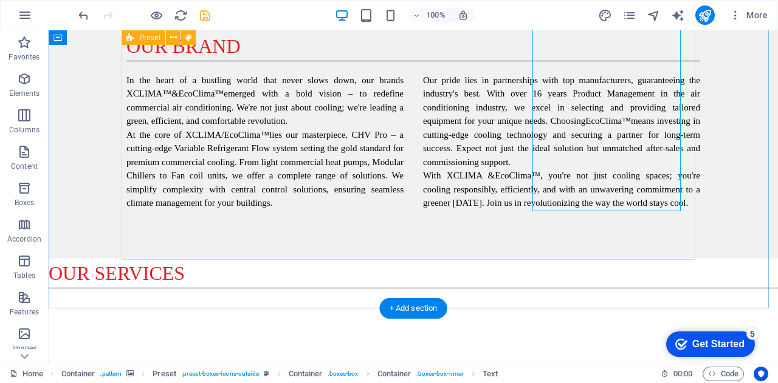
scroll to position [2085, 0]
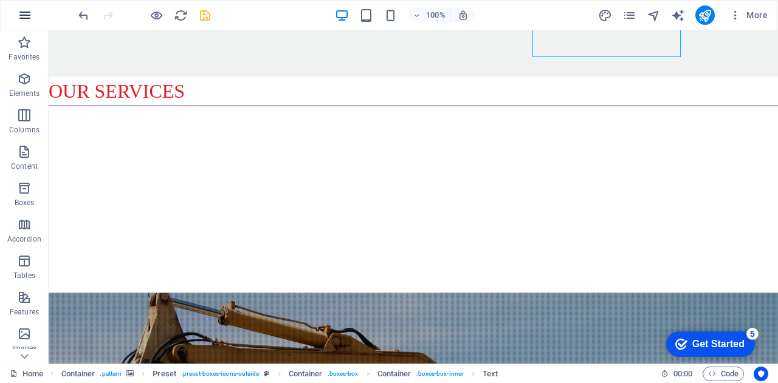
click at [34, 18] on button "button" at bounding box center [24, 15] width 29 height 29
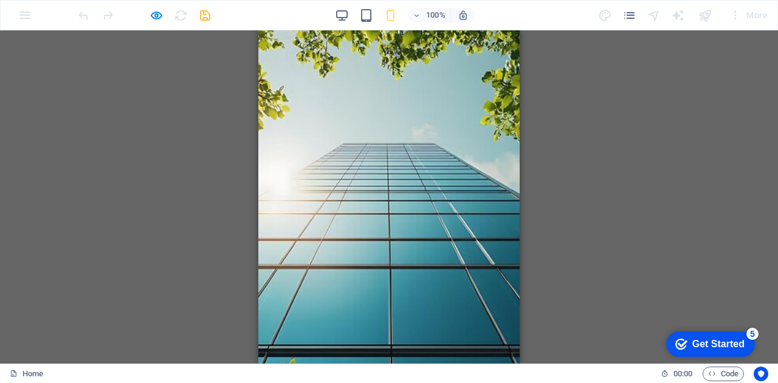
scroll to position [0, 0]
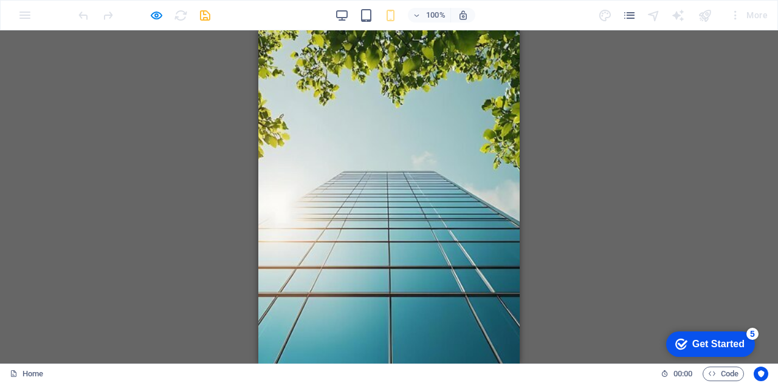
drag, startPoint x: 513, startPoint y: 239, endPoint x: 792, endPoint y: 33, distance: 346.3
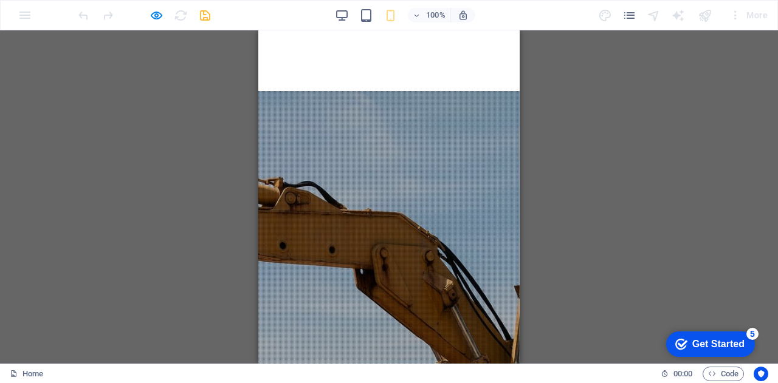
scroll to position [2612, 0]
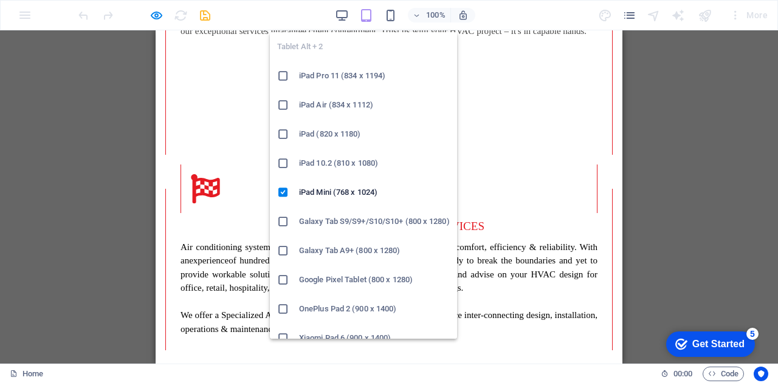
scroll to position [2946, 0]
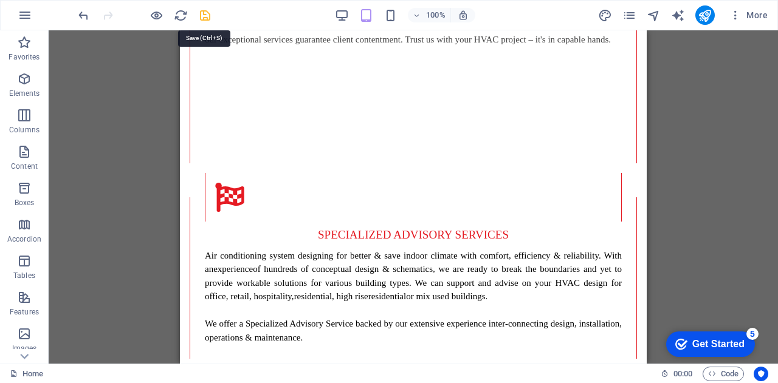
click at [204, 18] on icon "save" at bounding box center [205, 16] width 14 height 14
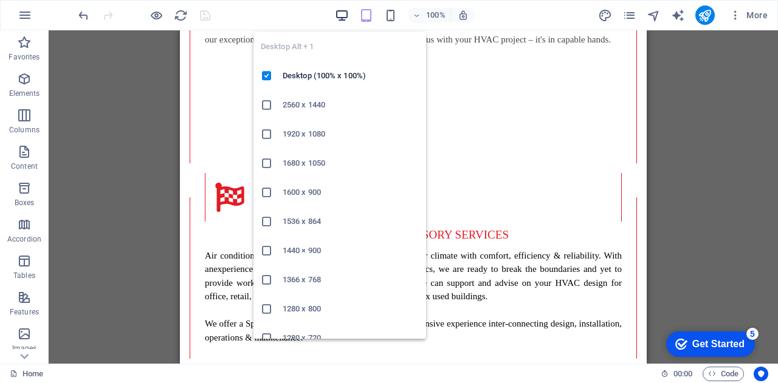
click at [343, 14] on icon "button" at bounding box center [342, 16] width 14 height 14
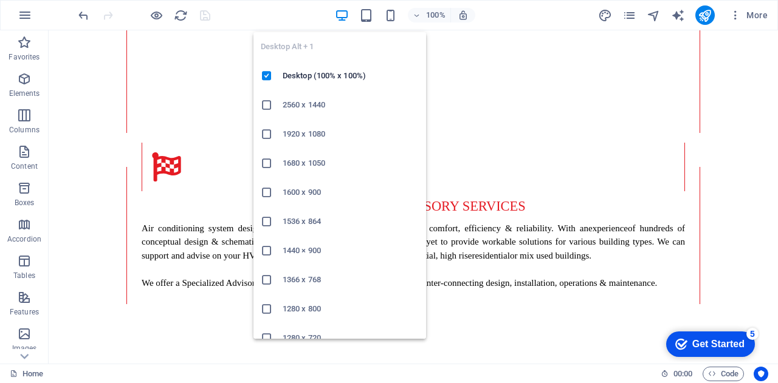
scroll to position [2881, 0]
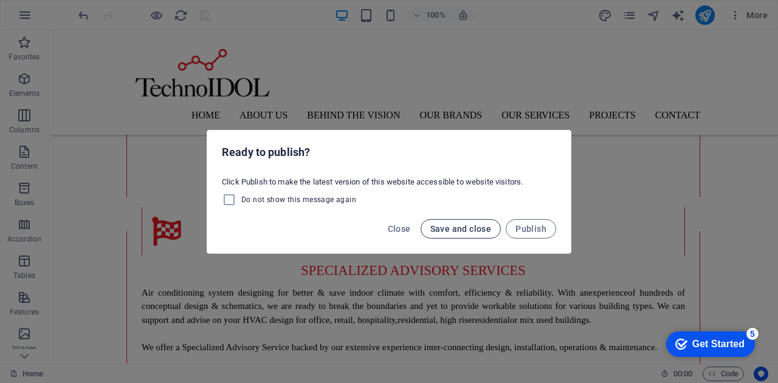
click at [445, 230] on span "Save and close" at bounding box center [460, 229] width 61 height 10
